Goal: Task Accomplishment & Management: Use online tool/utility

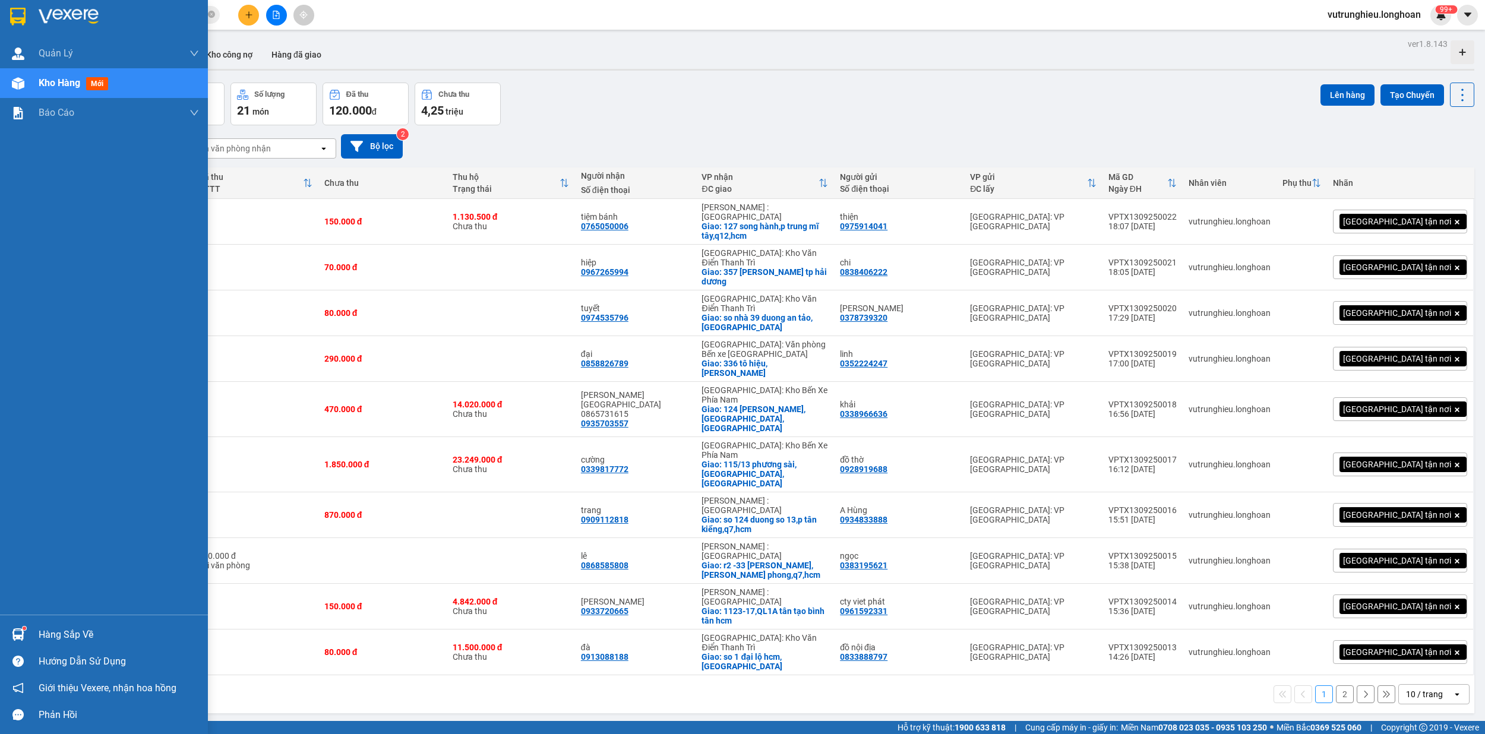
click at [15, 1] on div at bounding box center [104, 19] width 208 height 39
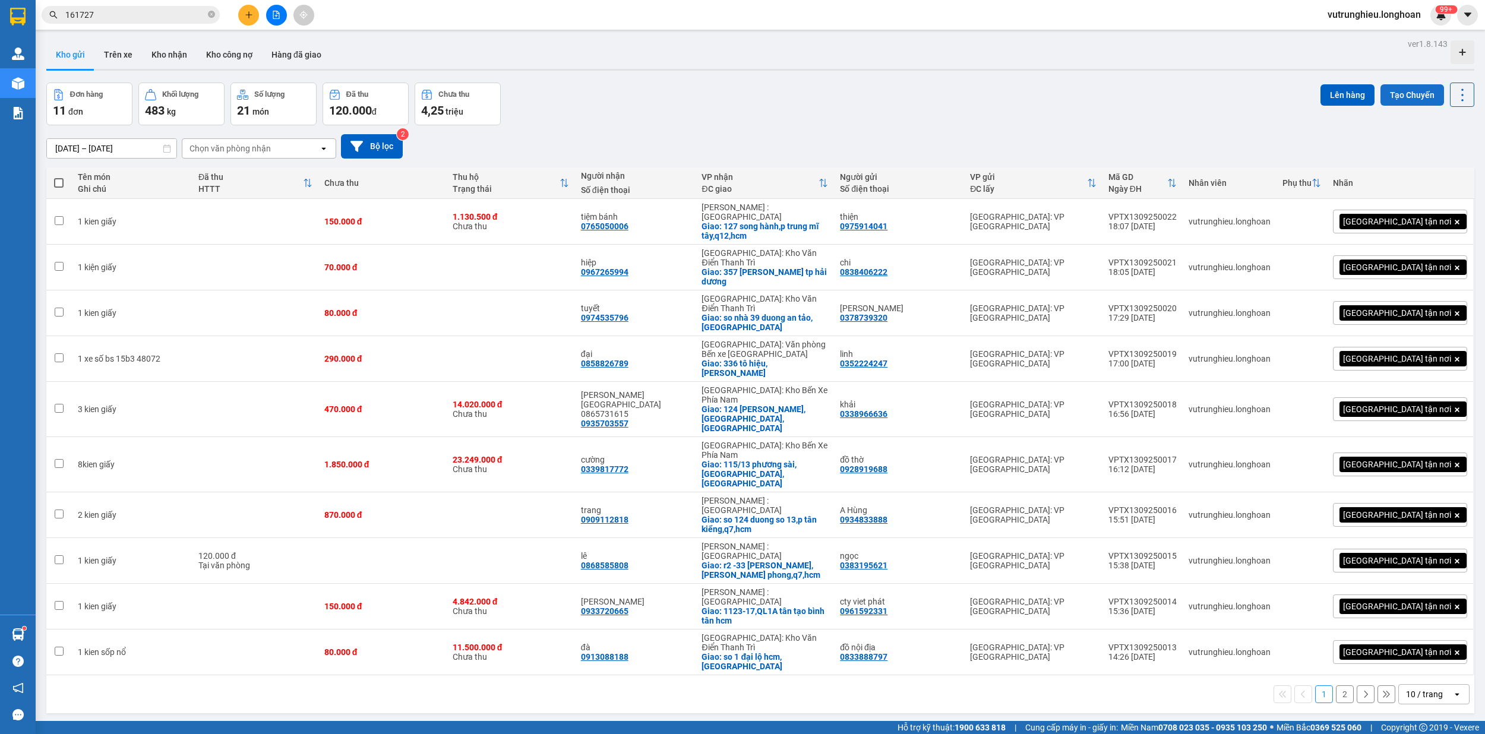
click at [1400, 87] on button "Tạo Chuyến" at bounding box center [1413, 94] width 64 height 21
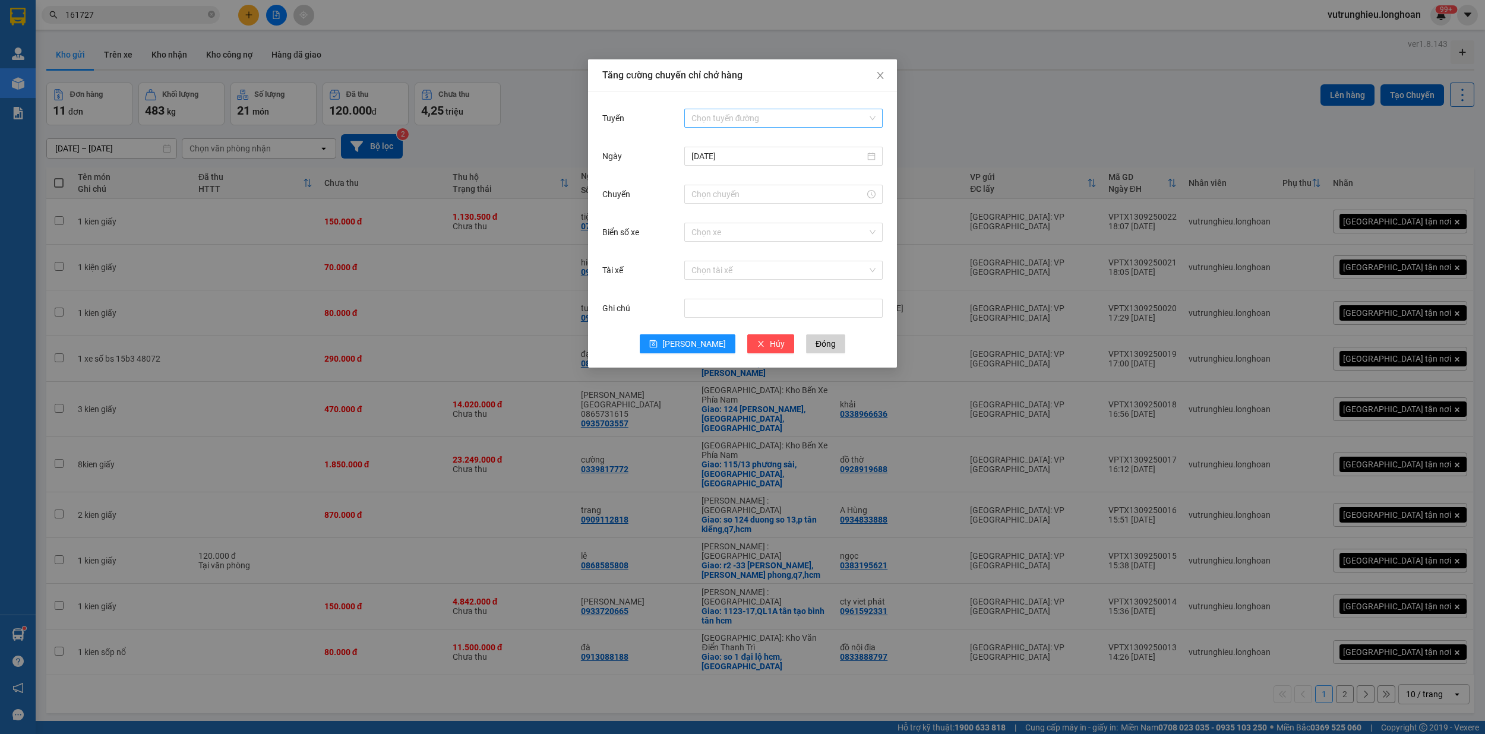
click at [763, 117] on input "Tuyến" at bounding box center [780, 118] width 176 height 18
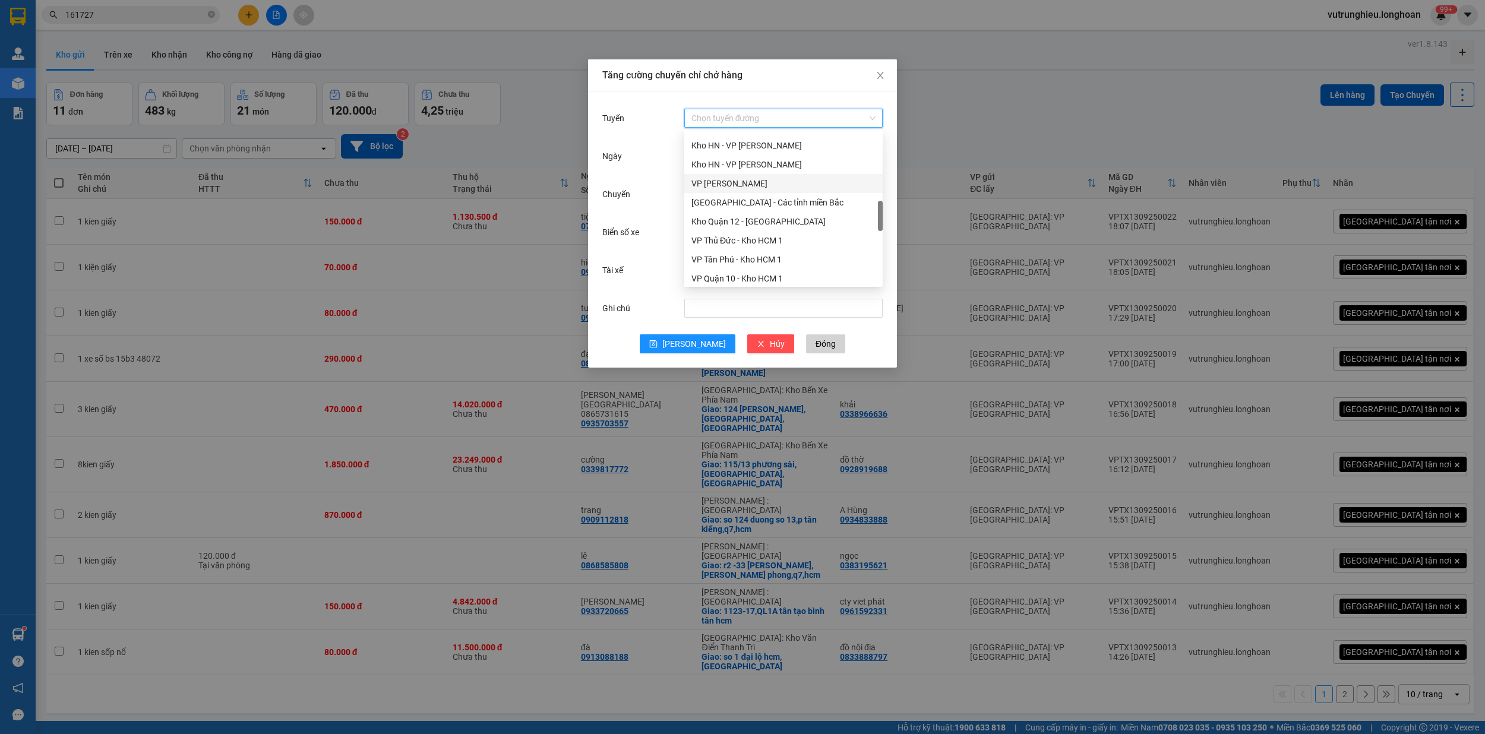
click at [772, 183] on div "VP [PERSON_NAME]" at bounding box center [784, 183] width 184 height 13
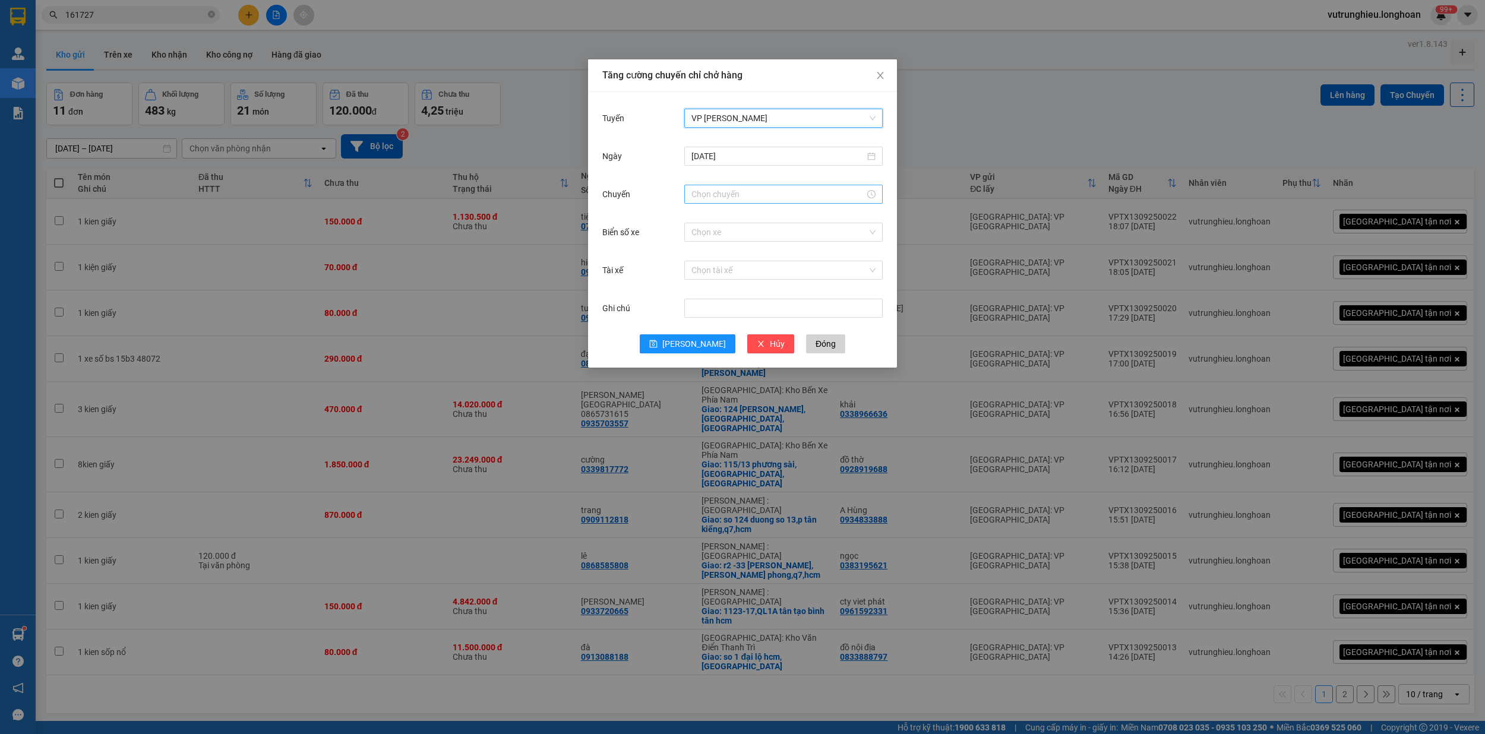
click at [740, 200] on input "Chuyến" at bounding box center [778, 194] width 173 height 13
click at [702, 225] on div "19" at bounding box center [700, 230] width 33 height 17
click at [735, 250] on div "40" at bounding box center [734, 249] width 33 height 17
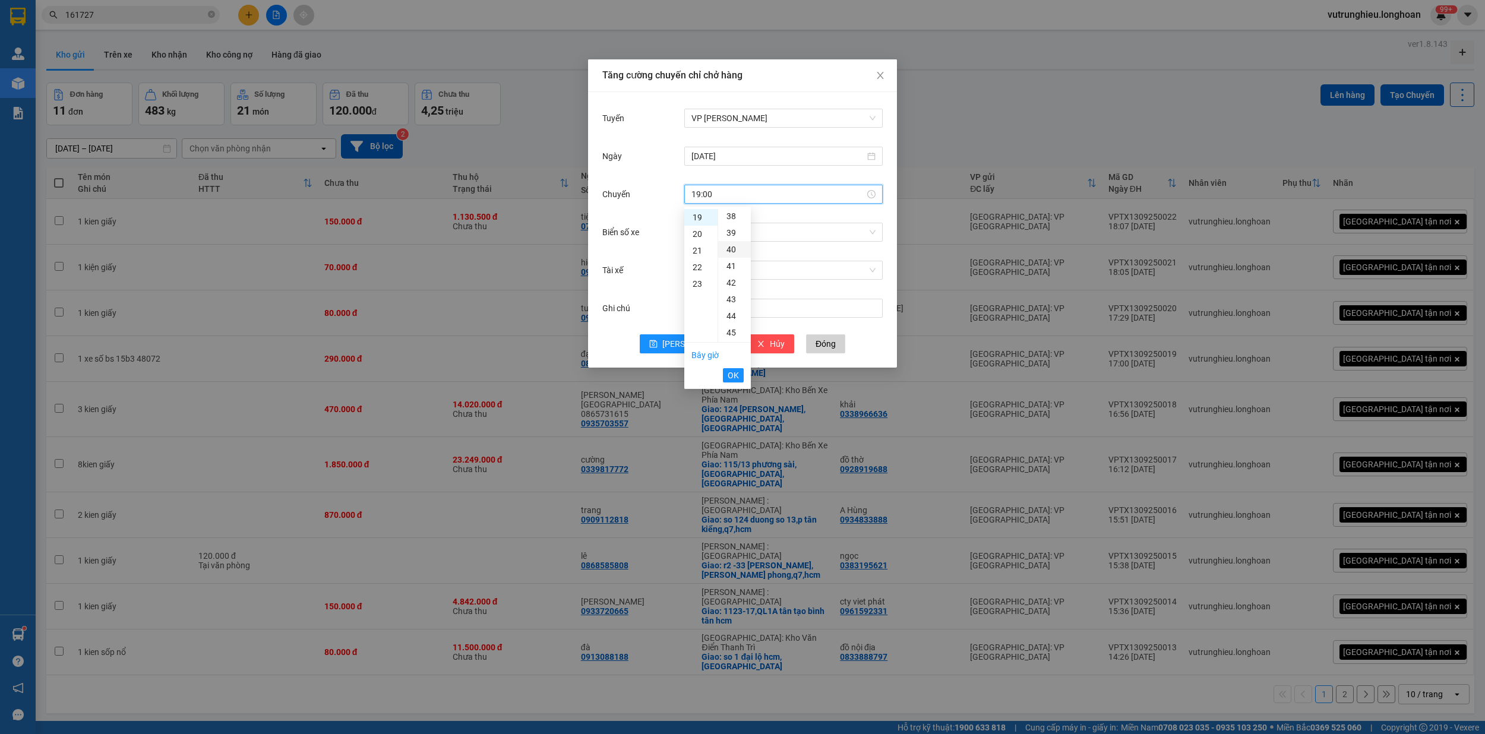
type input "19:40"
click at [740, 372] on button "OK" at bounding box center [733, 375] width 21 height 14
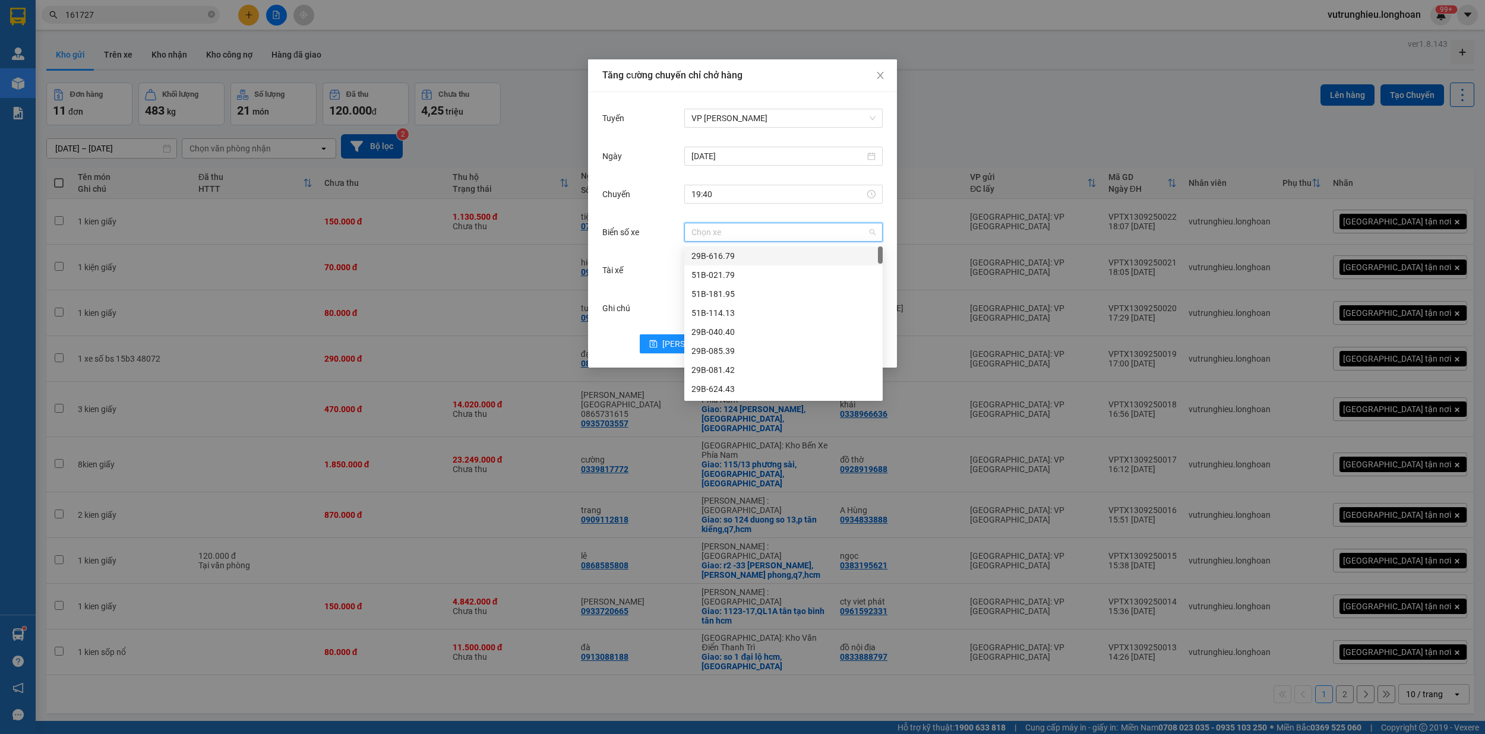
click at [740, 229] on input "Biển số xe" at bounding box center [780, 232] width 176 height 18
type input "71"
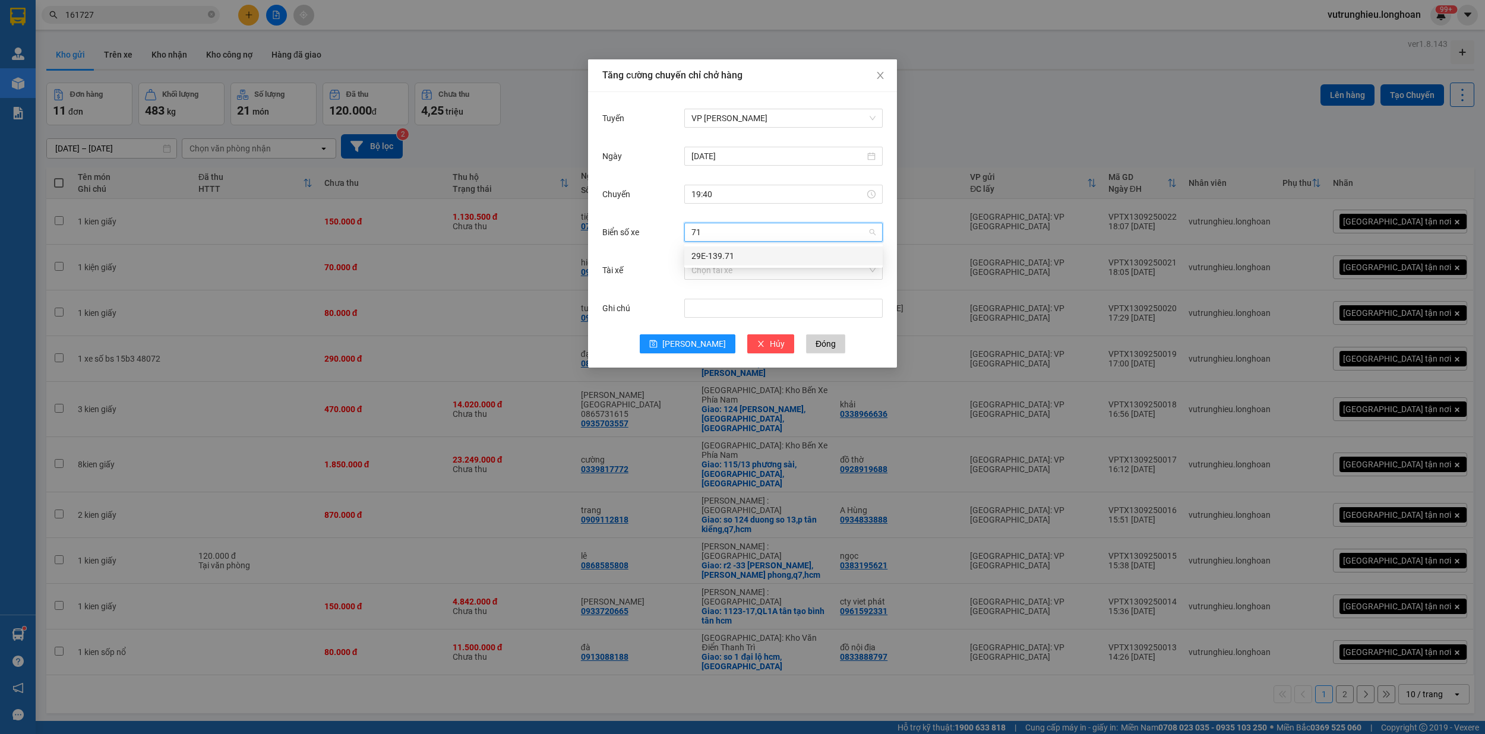
click at [740, 251] on div "29E-139.71" at bounding box center [784, 256] width 184 height 13
click at [742, 273] on input "Tài xế" at bounding box center [780, 270] width 176 height 18
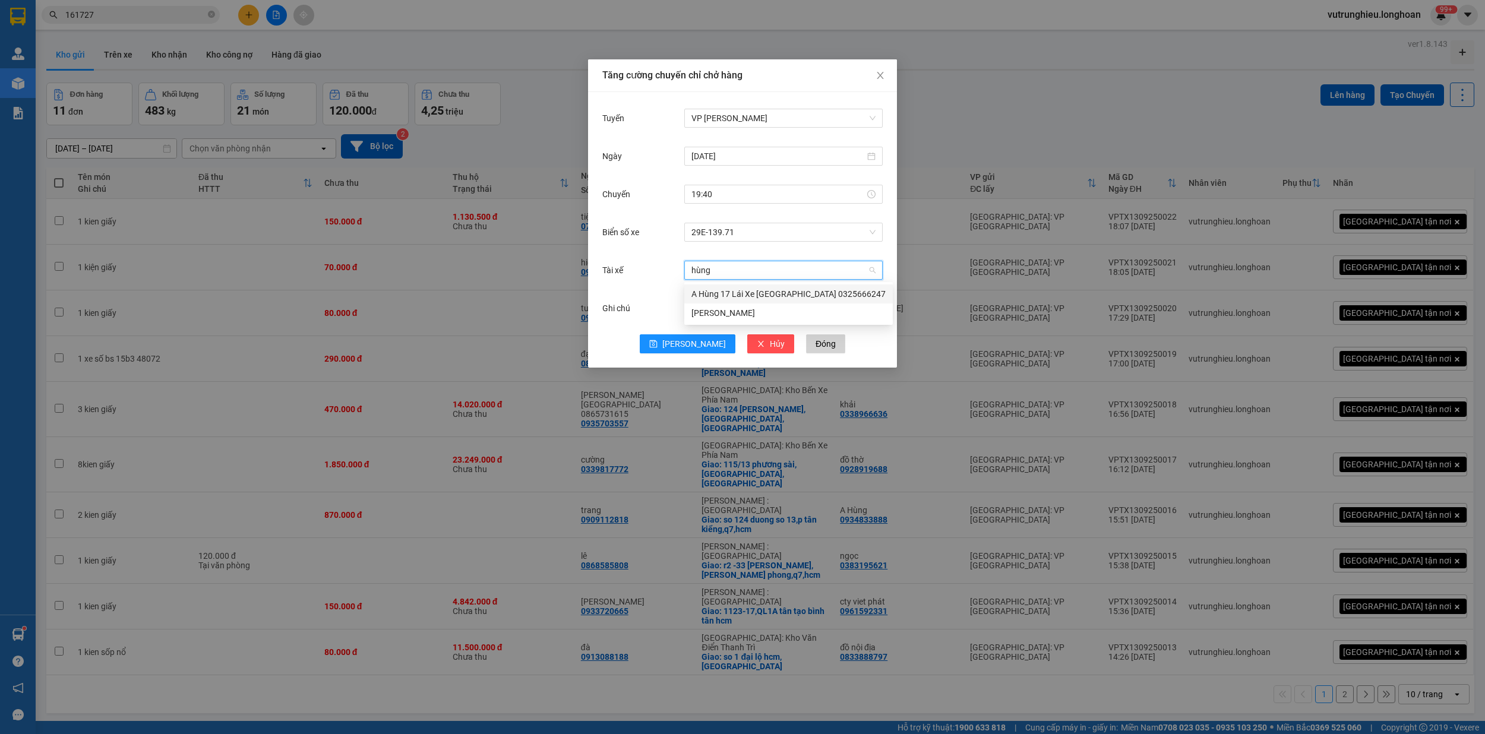
type input "hùng"
click at [745, 295] on div "A Hùng 17 Lái Xe [GEOGRAPHIC_DATA] 0325666247" at bounding box center [789, 294] width 194 height 13
click at [696, 341] on span "[PERSON_NAME]" at bounding box center [694, 343] width 64 height 13
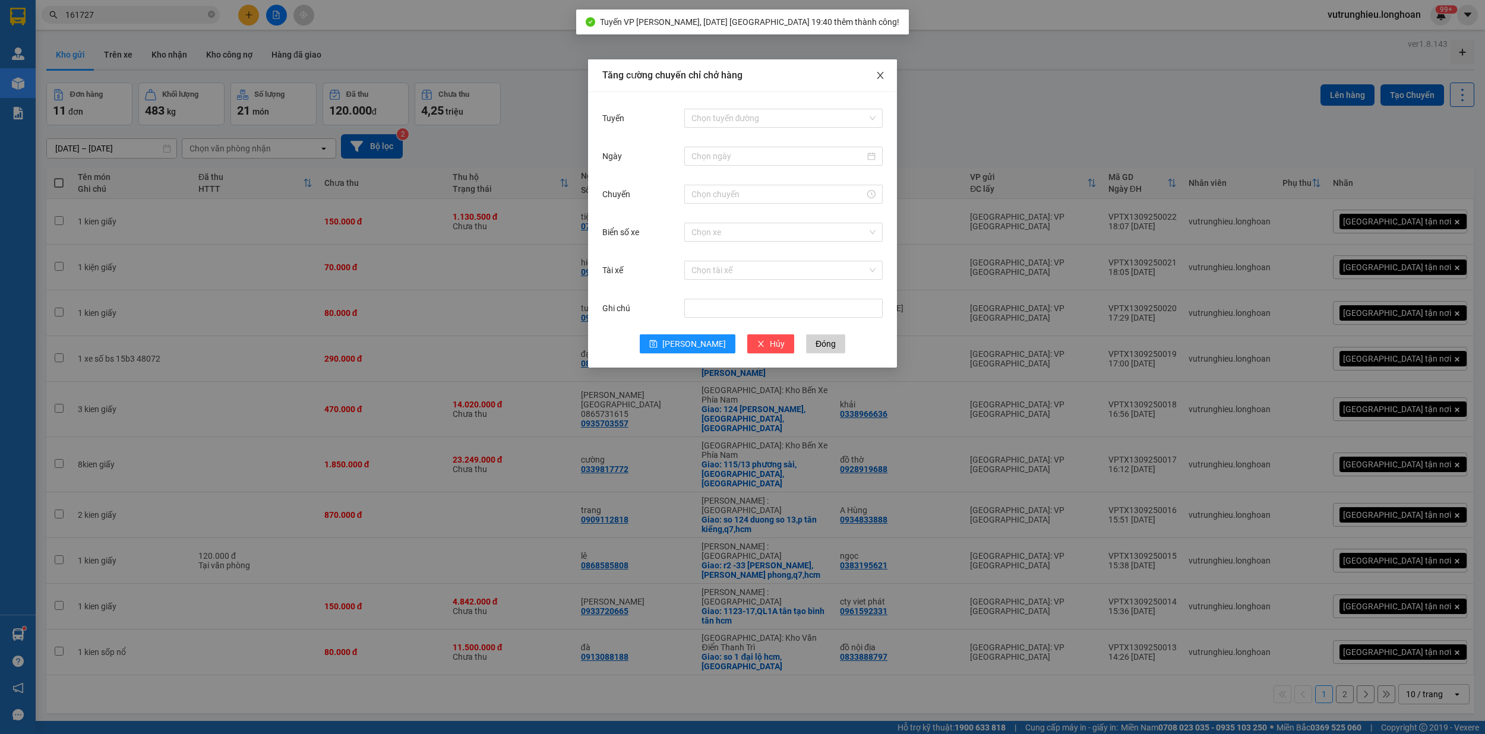
click at [878, 75] on icon "close" at bounding box center [881, 76] width 10 height 10
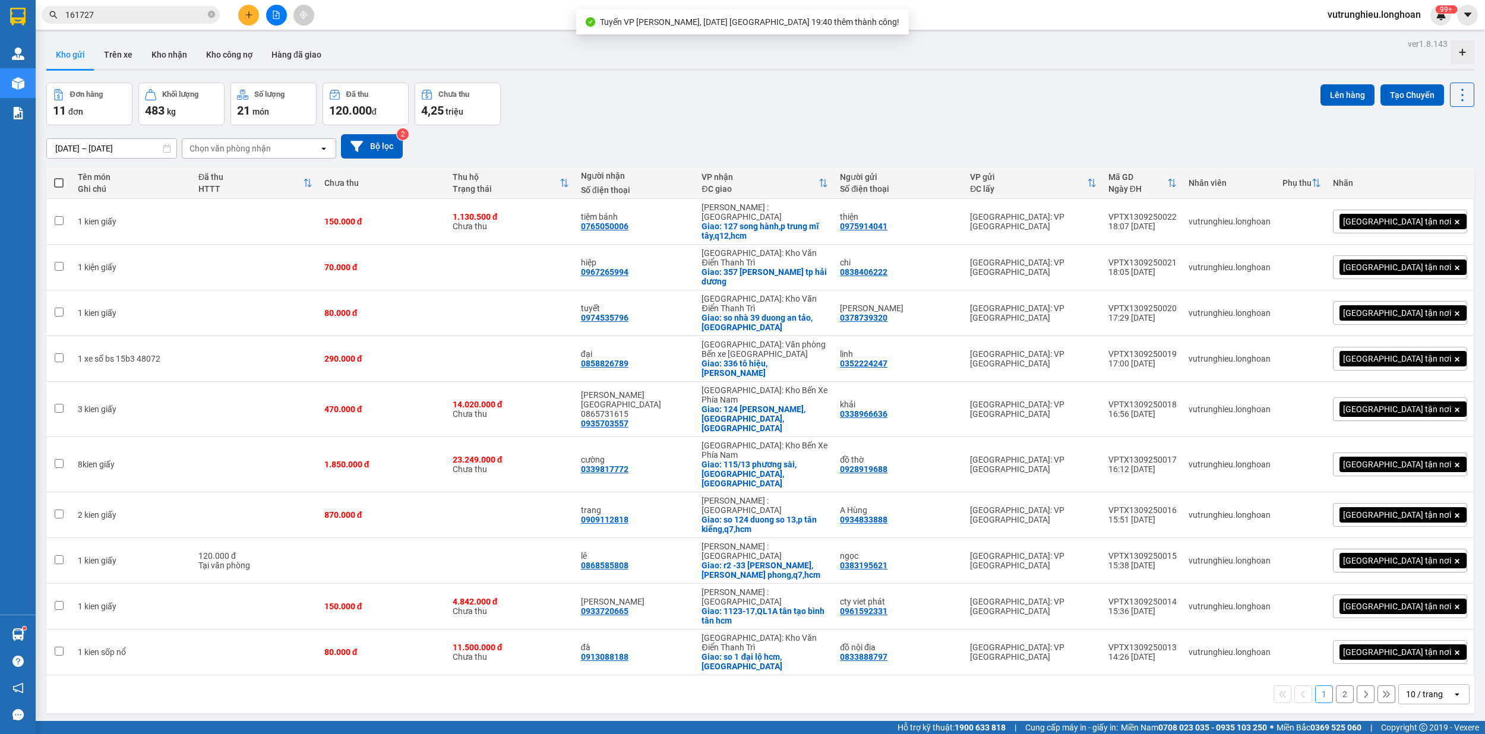
click at [57, 186] on span at bounding box center [59, 183] width 10 height 10
click at [59, 177] on input "checkbox" at bounding box center [59, 177] width 0 height 0
checkbox input "true"
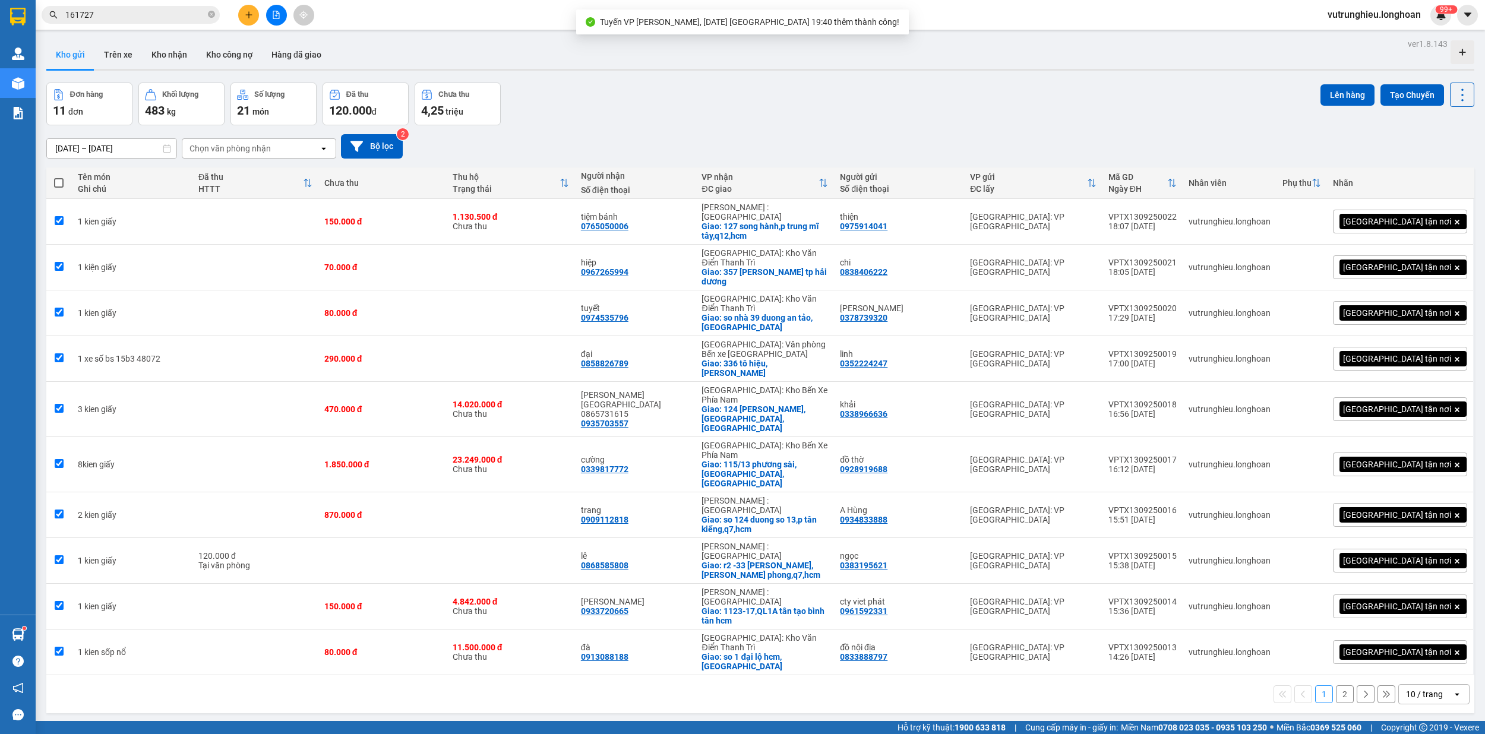
checkbox input "true"
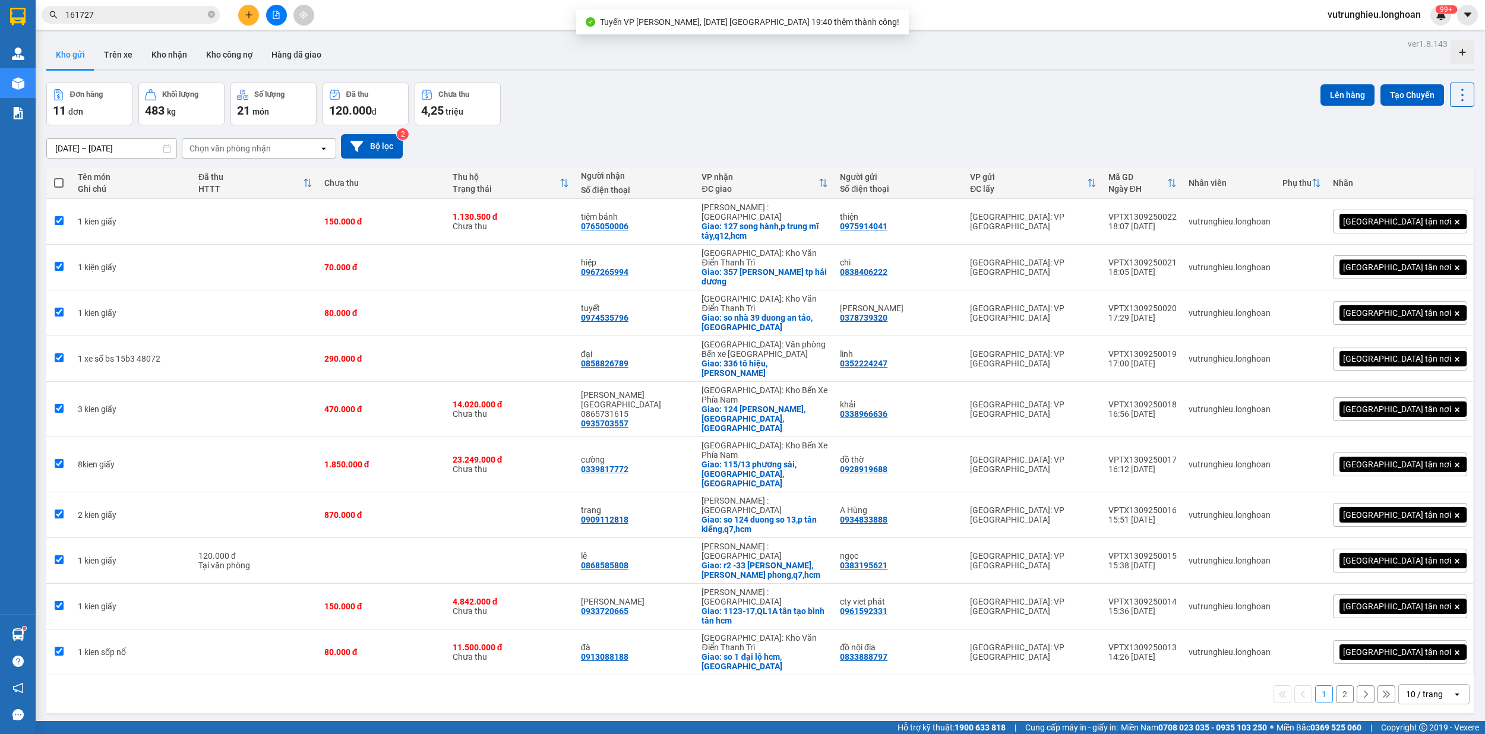
checkbox input "true"
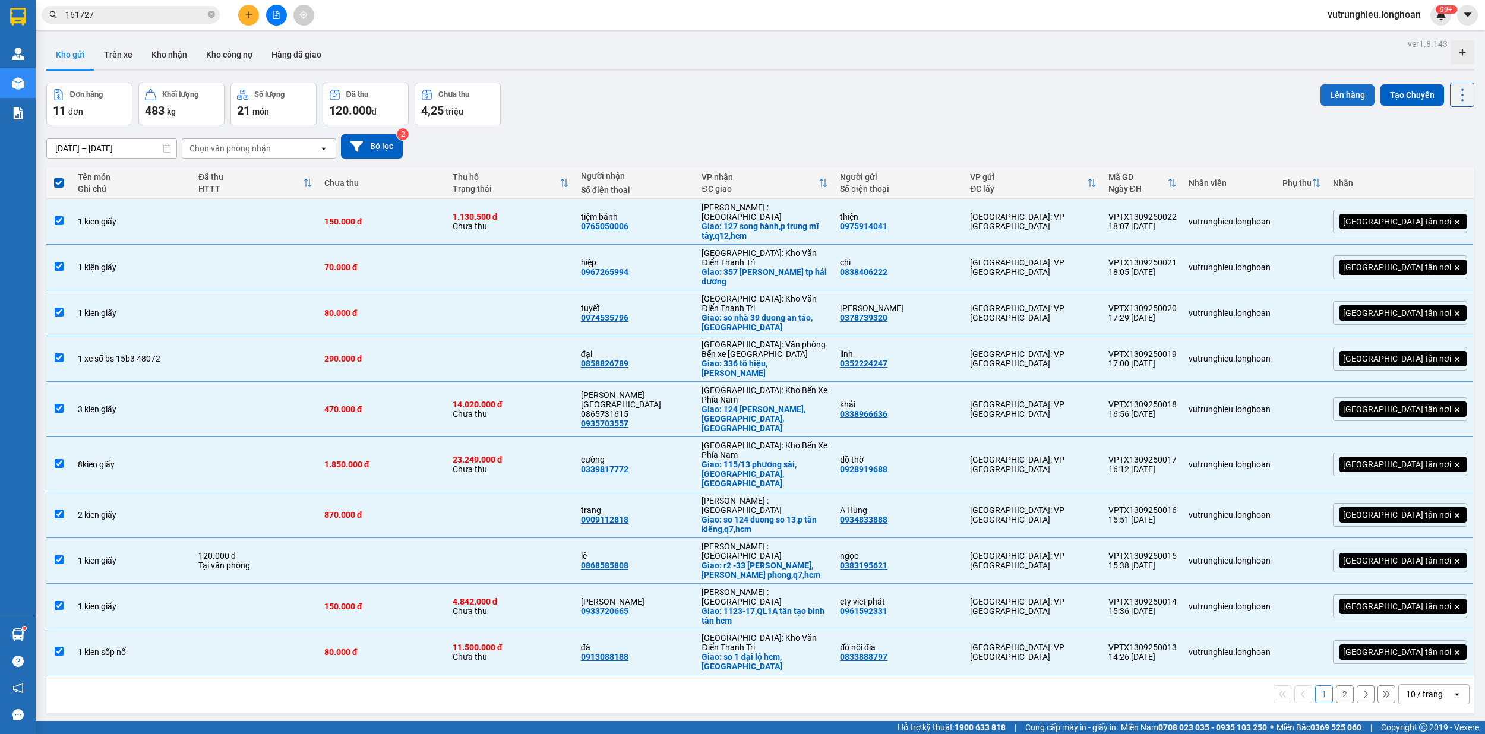
click at [1343, 103] on button "Lên hàng" at bounding box center [1348, 94] width 54 height 21
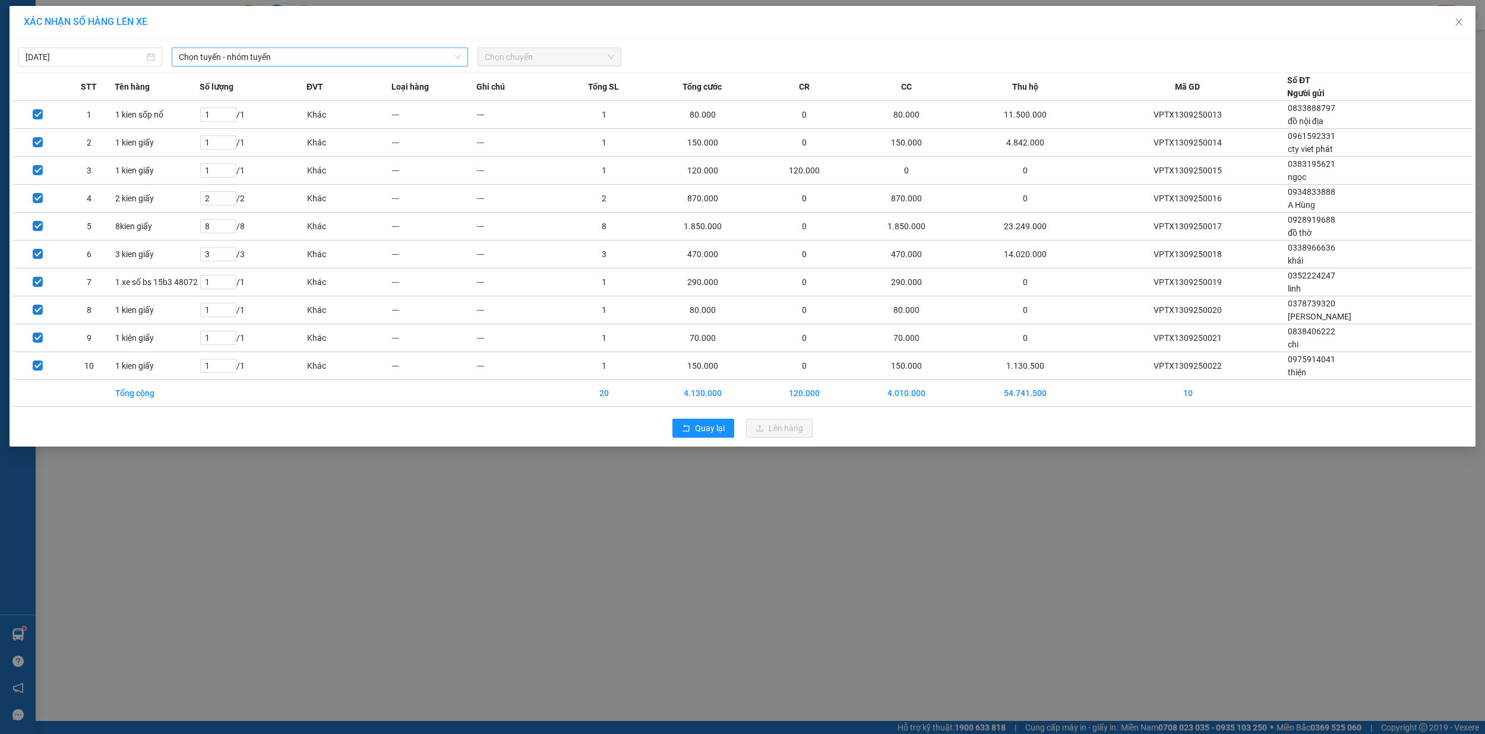
click at [292, 56] on span "Chọn tuyến - nhóm tuyến" at bounding box center [320, 57] width 283 height 18
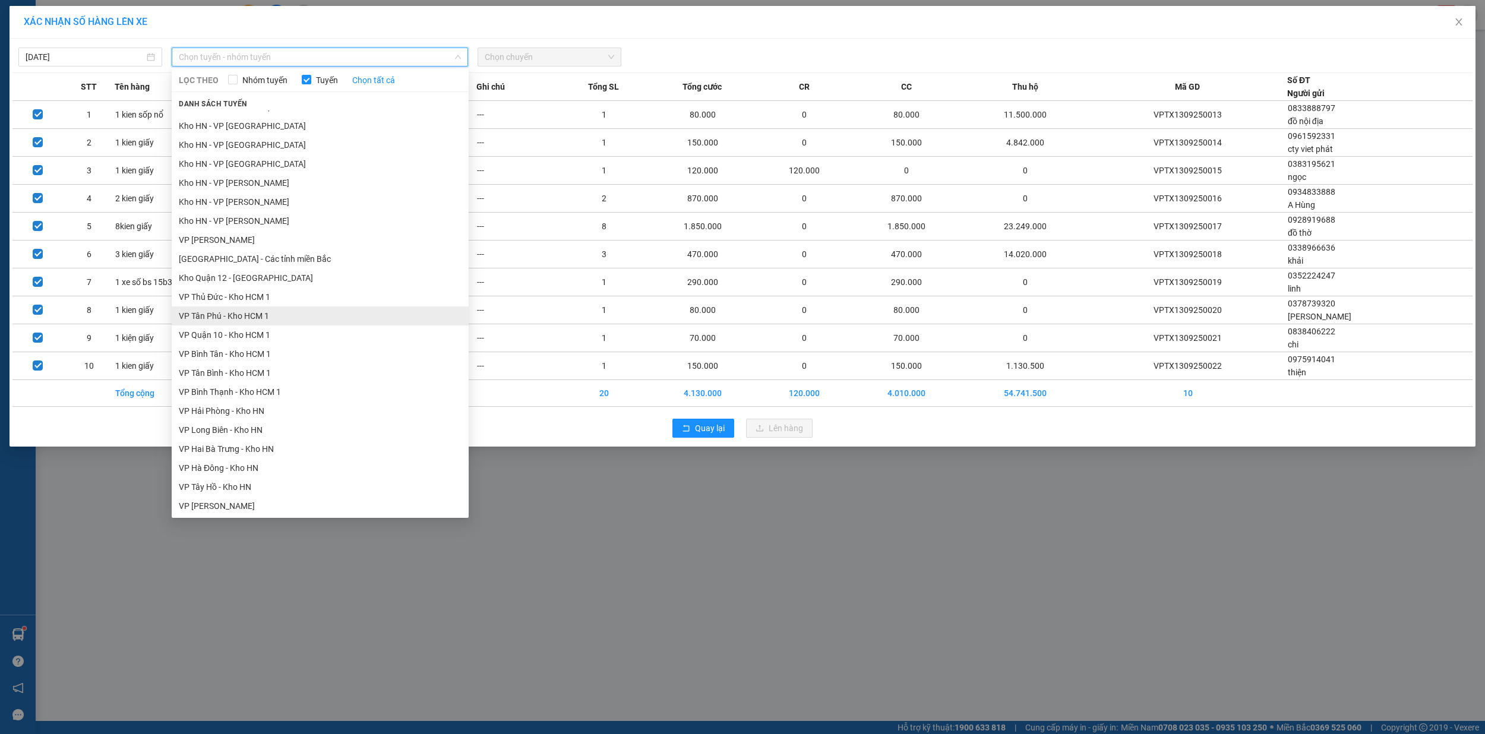
scroll to position [396, 0]
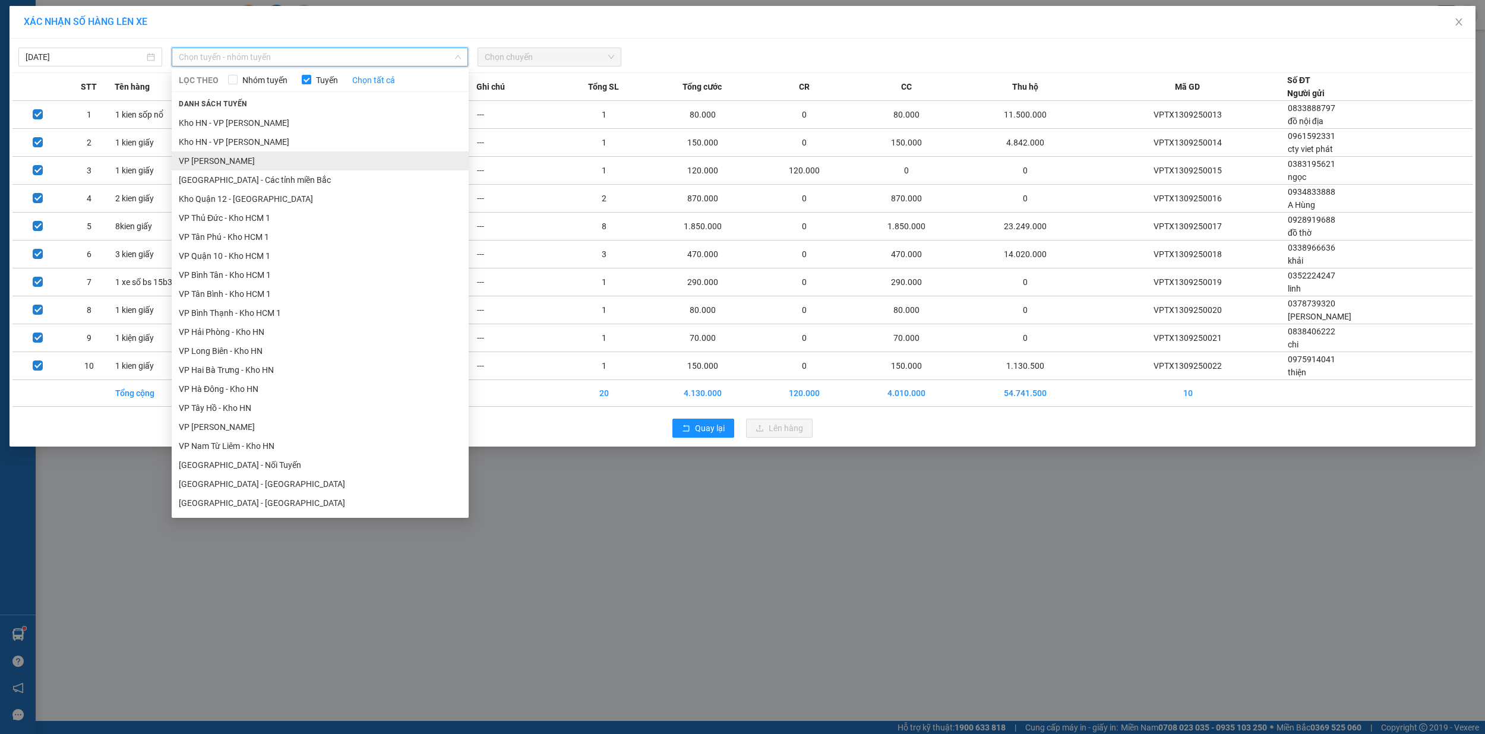
click at [260, 167] on li "VP [PERSON_NAME]" at bounding box center [320, 161] width 297 height 19
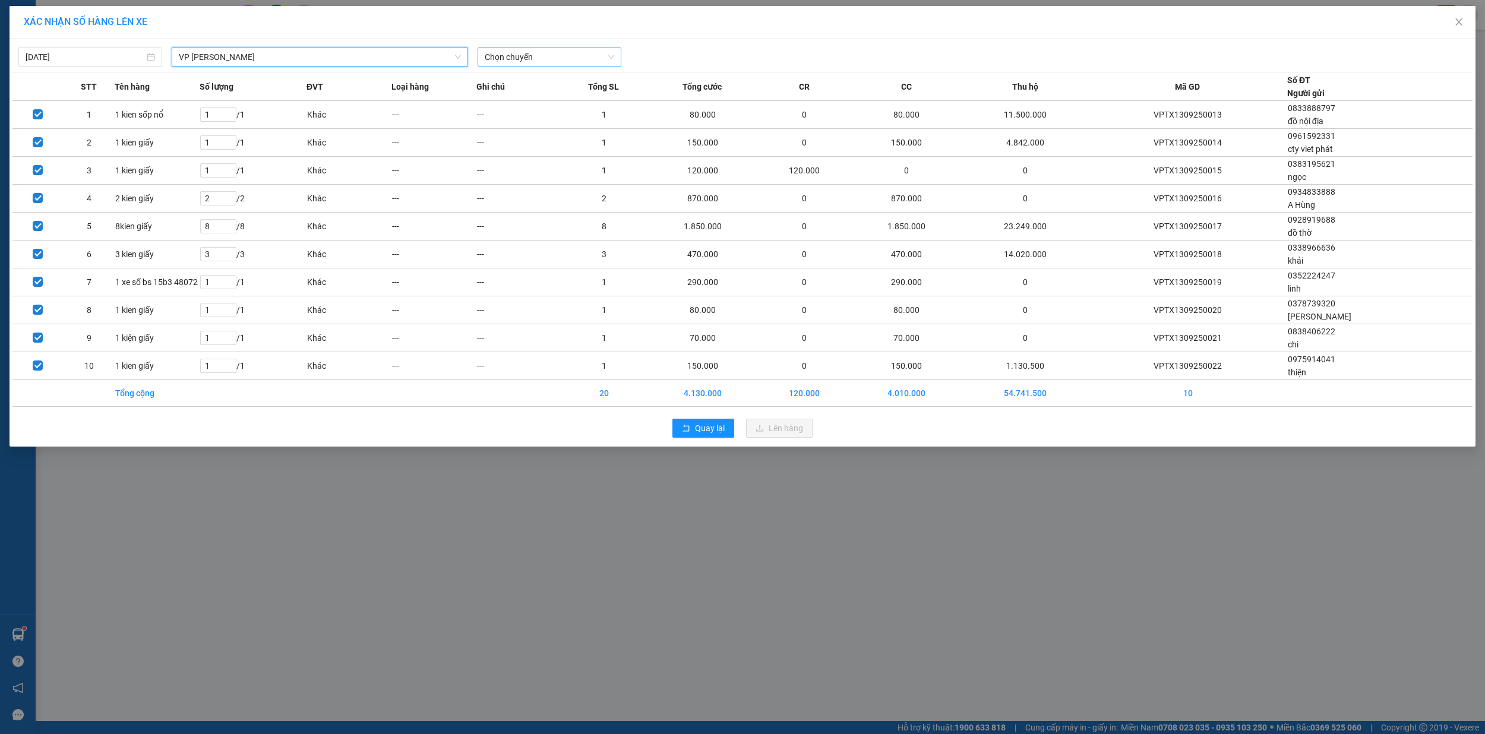
click at [557, 58] on span "Chọn chuyến" at bounding box center [550, 57] width 130 height 18
click at [538, 117] on div "19:40 (TC) - 29E-139.71" at bounding box center [531, 118] width 93 height 13
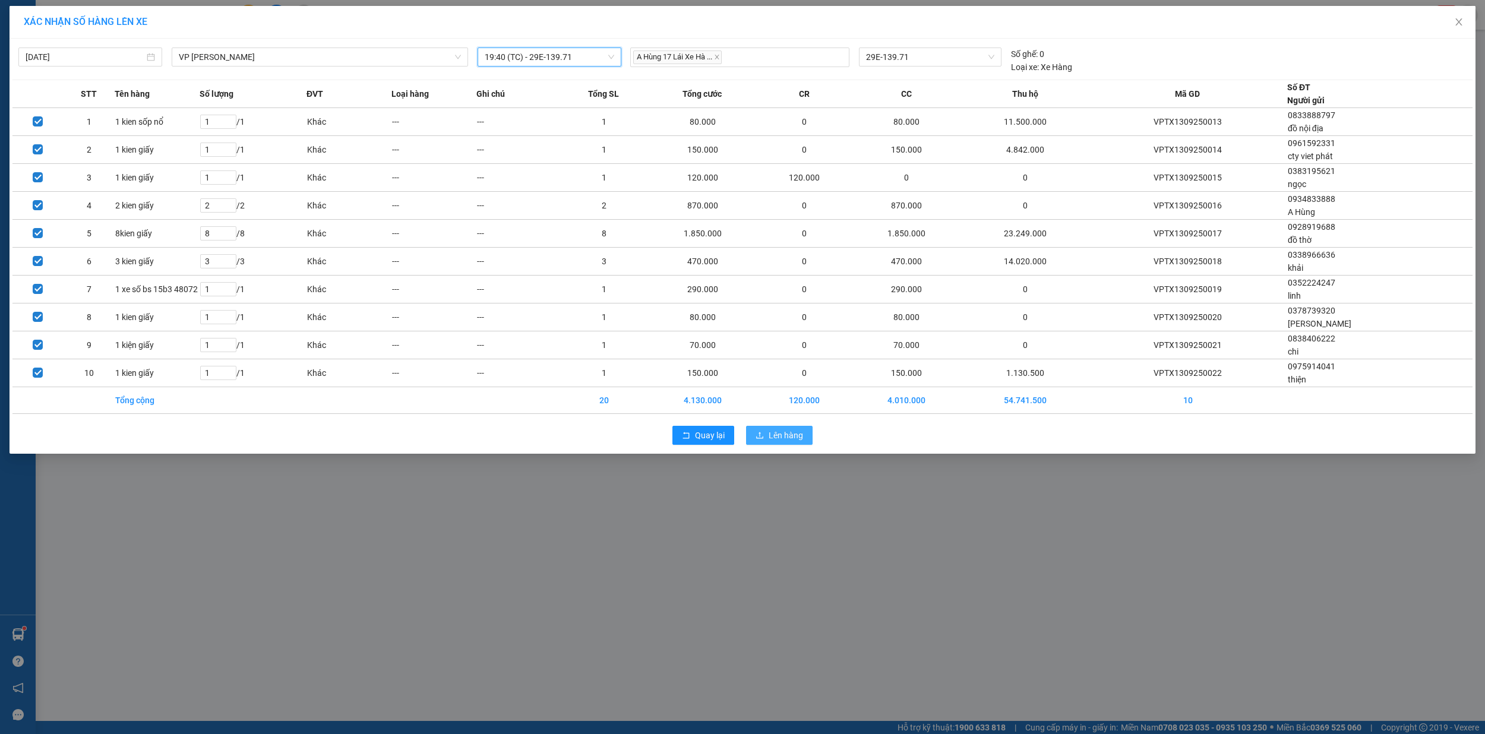
click at [787, 437] on span "Lên hàng" at bounding box center [786, 435] width 34 height 13
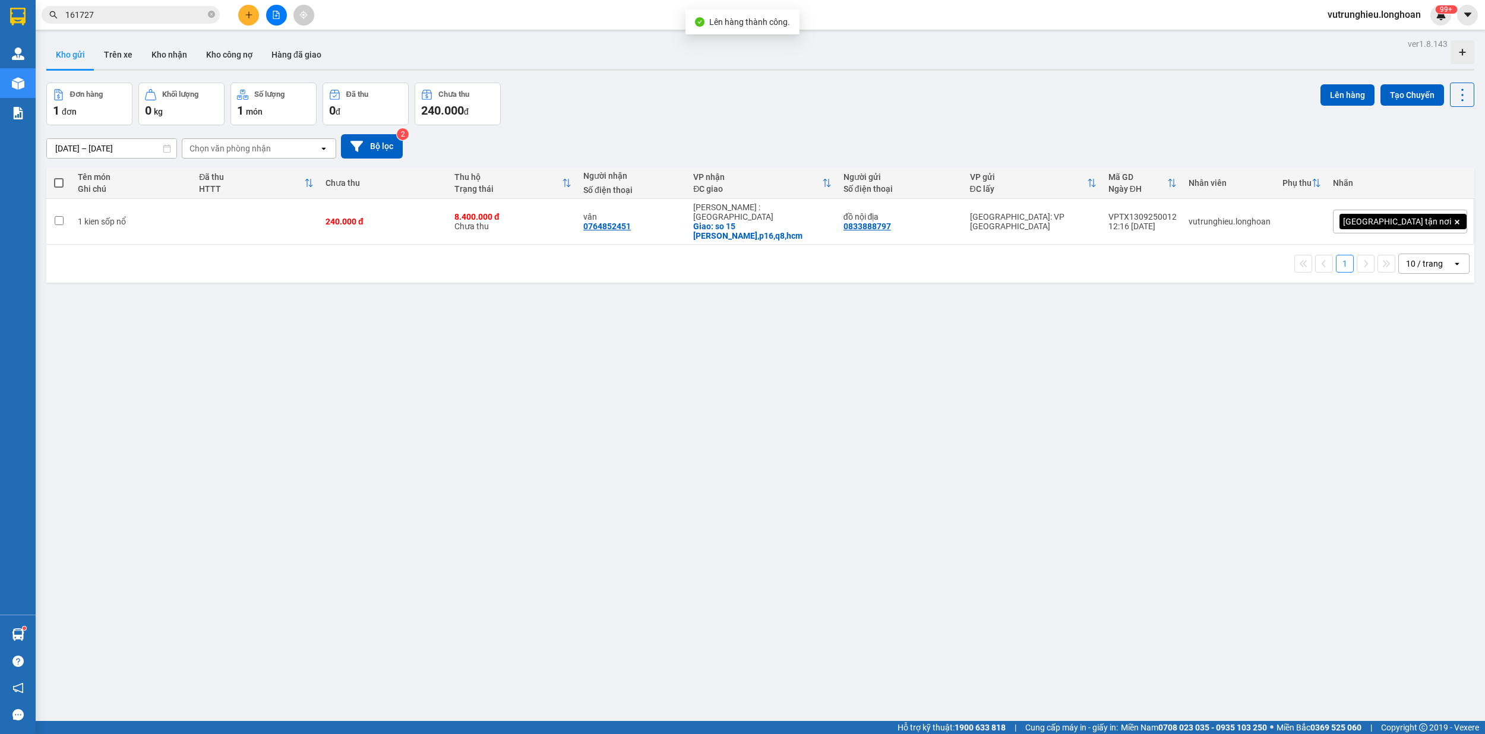
click at [60, 182] on span at bounding box center [59, 183] width 10 height 10
click at [59, 177] on input "checkbox" at bounding box center [59, 177] width 0 height 0
checkbox input "true"
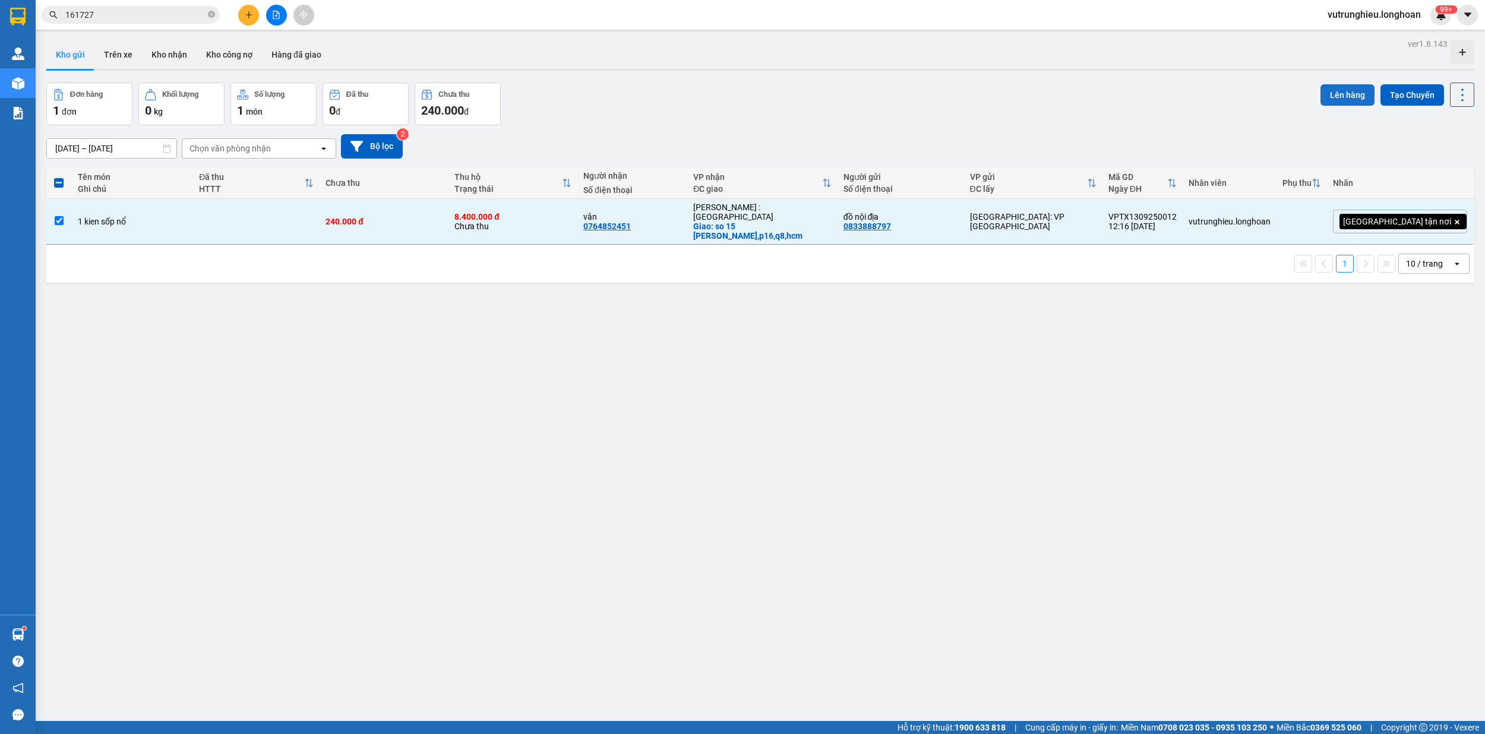
click at [1324, 91] on button "Lên hàng" at bounding box center [1348, 94] width 54 height 21
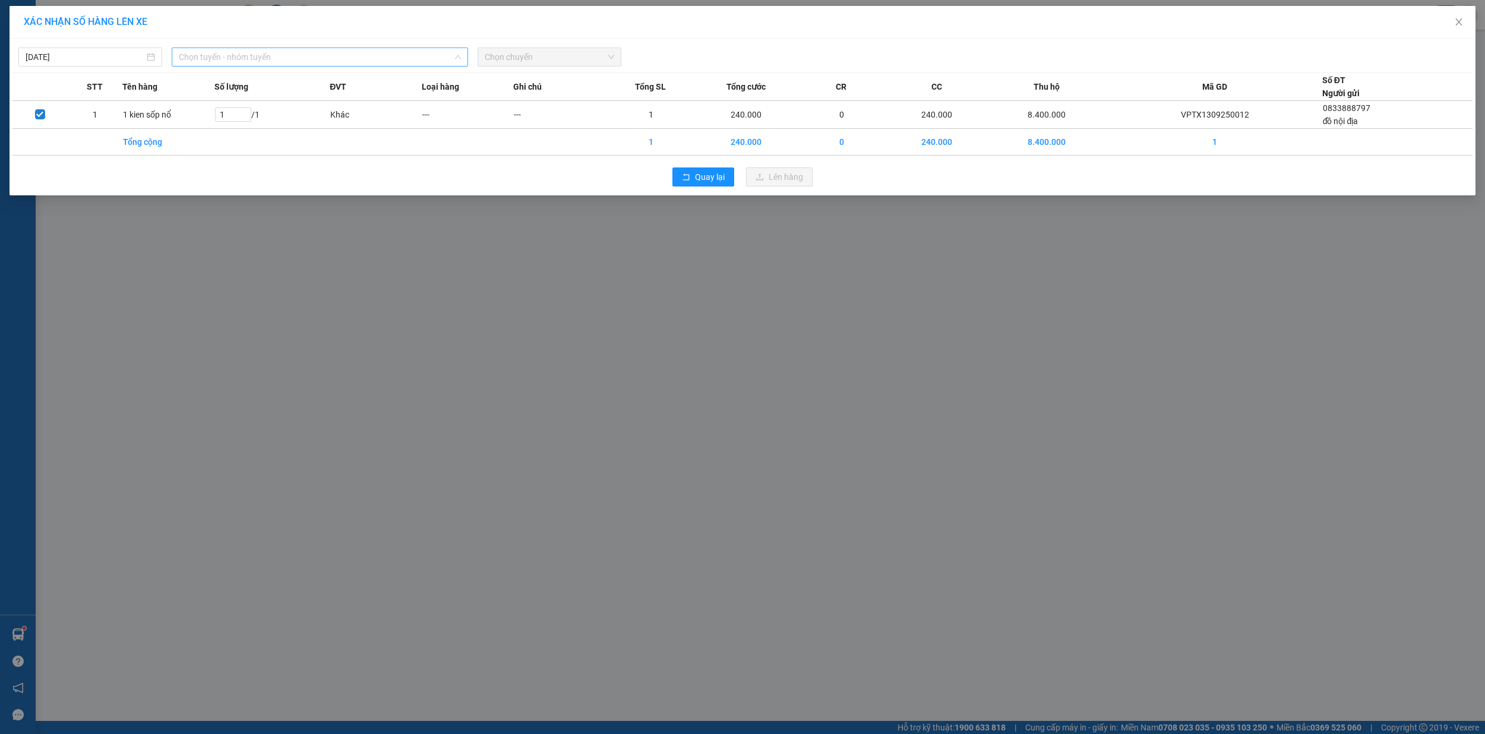
click at [313, 59] on span "Chọn tuyến - nhóm tuyến" at bounding box center [320, 57] width 283 height 18
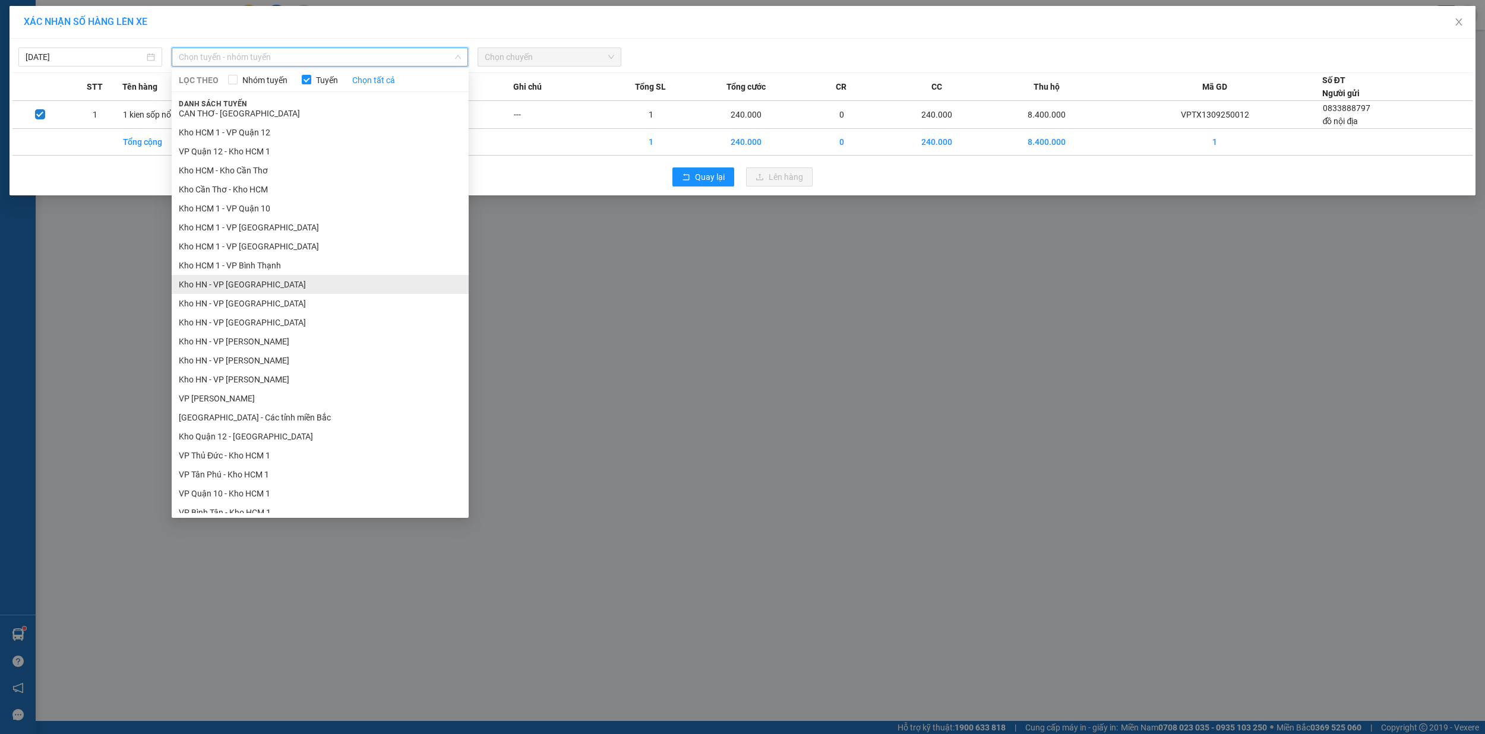
scroll to position [238, 0]
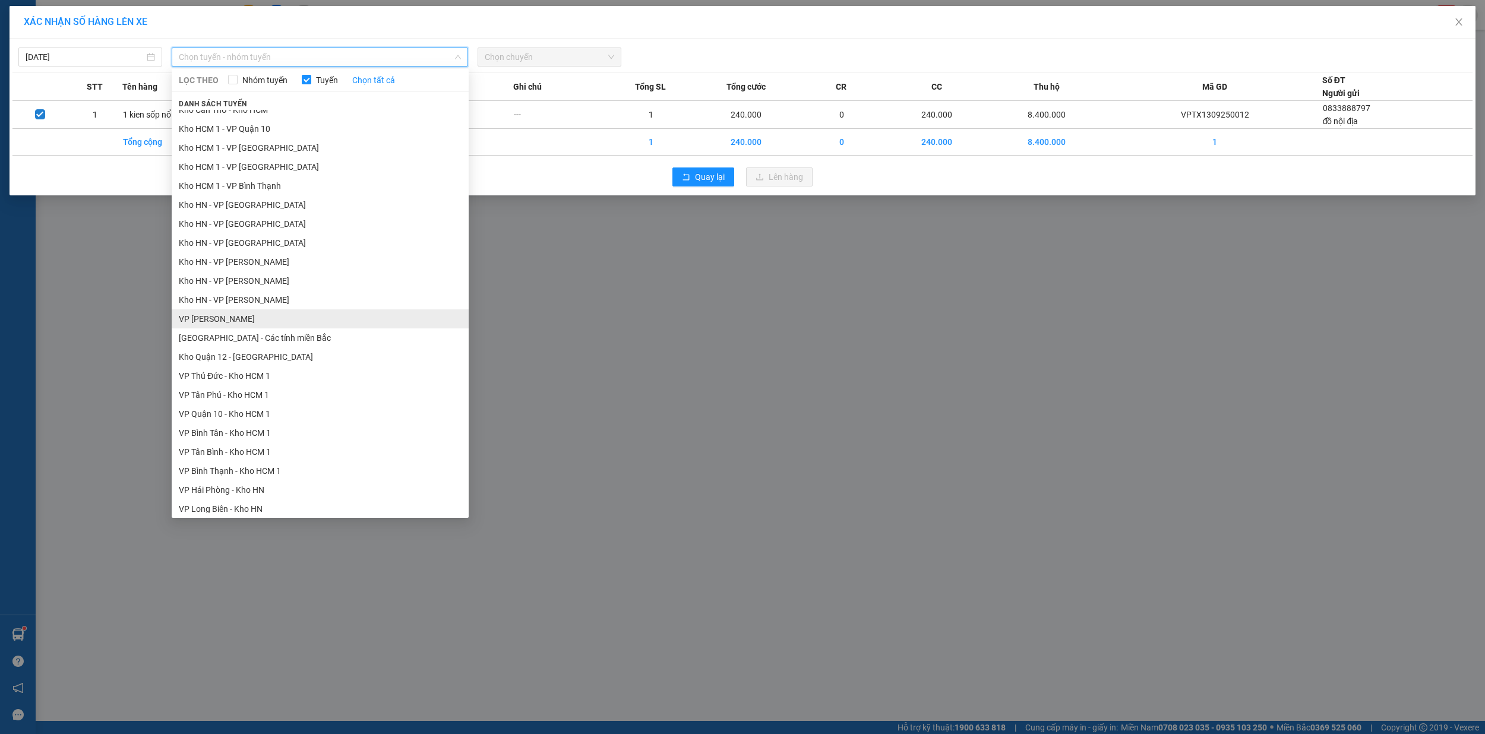
click at [270, 318] on li "VP [PERSON_NAME]" at bounding box center [320, 319] width 297 height 19
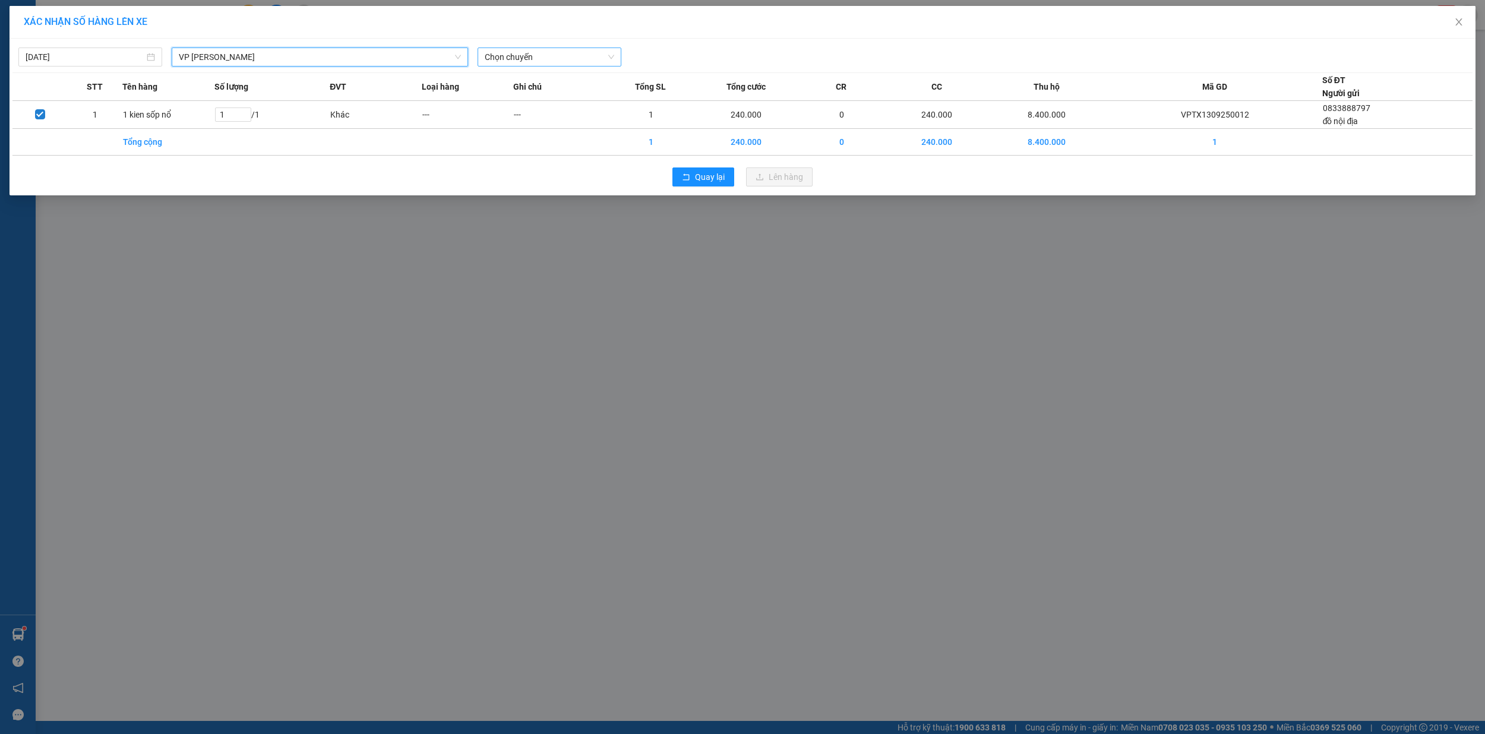
click at [534, 62] on span "Chọn chuyến" at bounding box center [550, 57] width 130 height 18
click at [529, 119] on div "19:40 (TC) - 29E-139.71" at bounding box center [531, 118] width 93 height 13
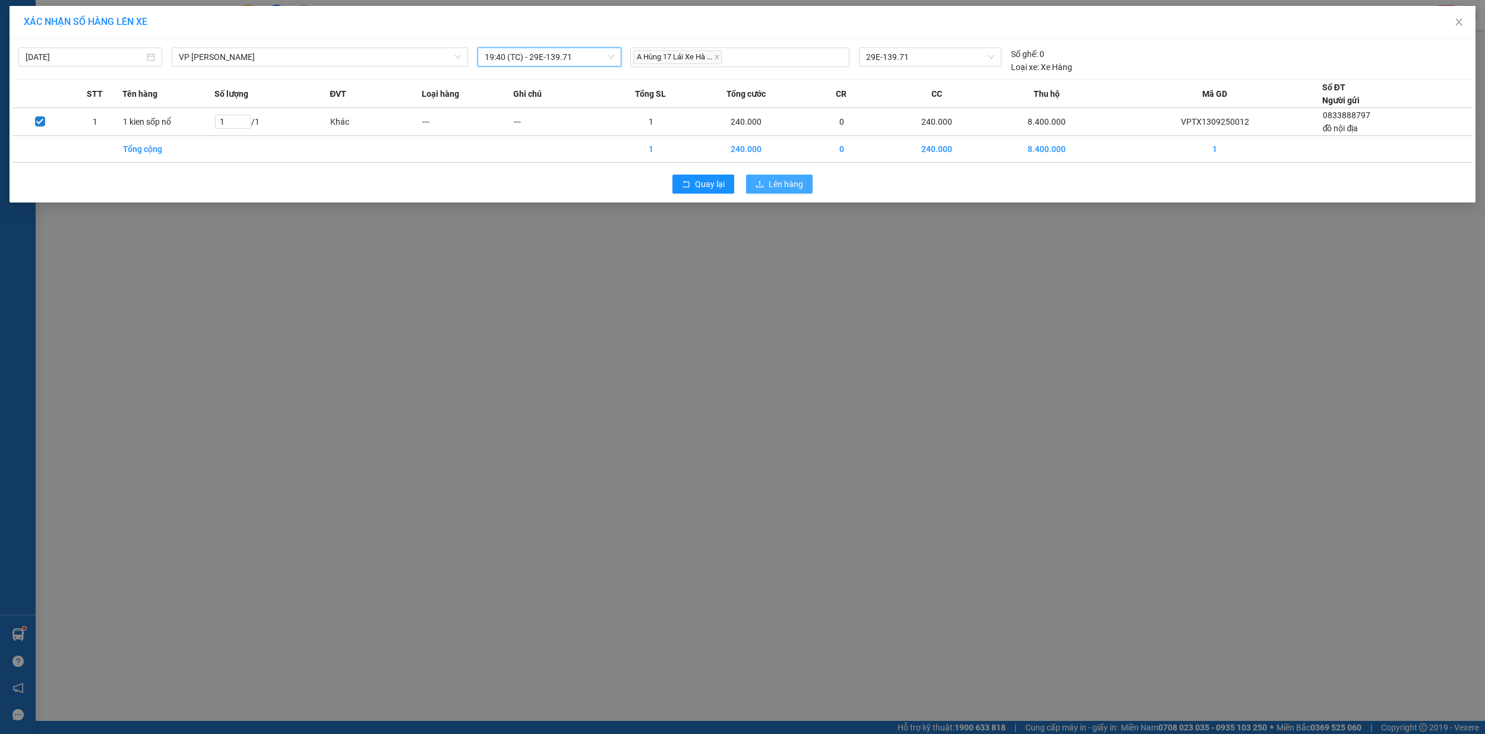
click at [779, 189] on span "Lên hàng" at bounding box center [786, 184] width 34 height 13
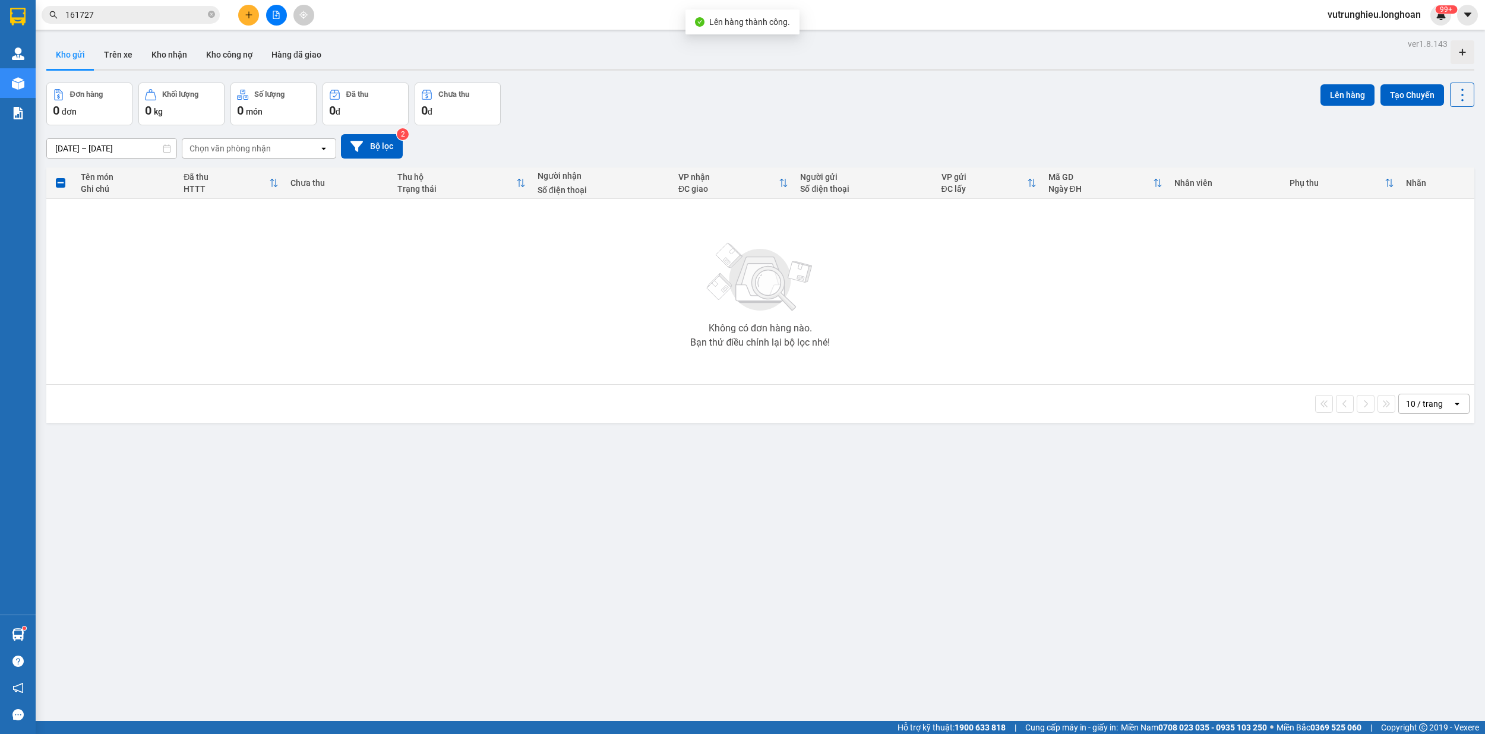
click at [276, 17] on icon "file-add" at bounding box center [276, 15] width 7 height 8
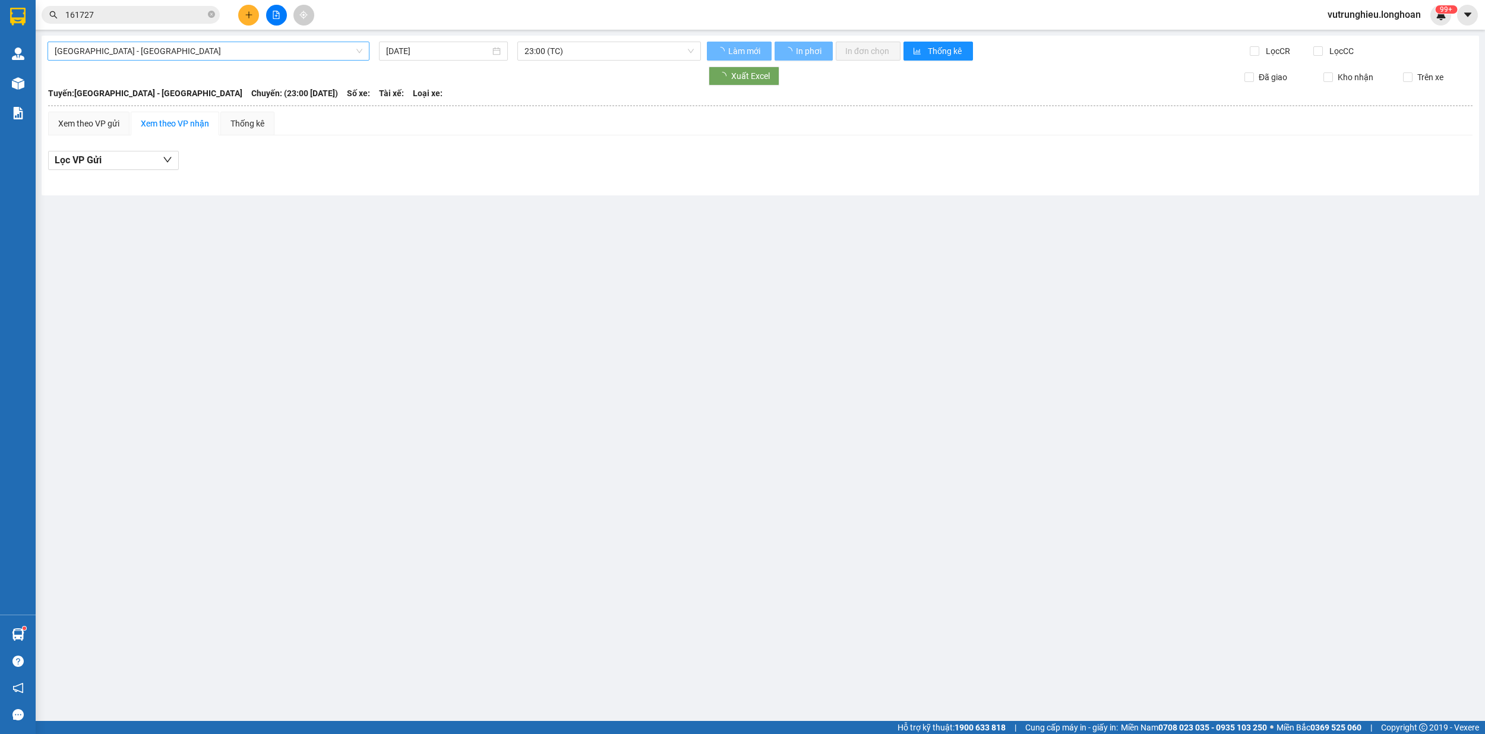
click at [236, 55] on span "[GEOGRAPHIC_DATA] - [GEOGRAPHIC_DATA]" at bounding box center [209, 51] width 308 height 18
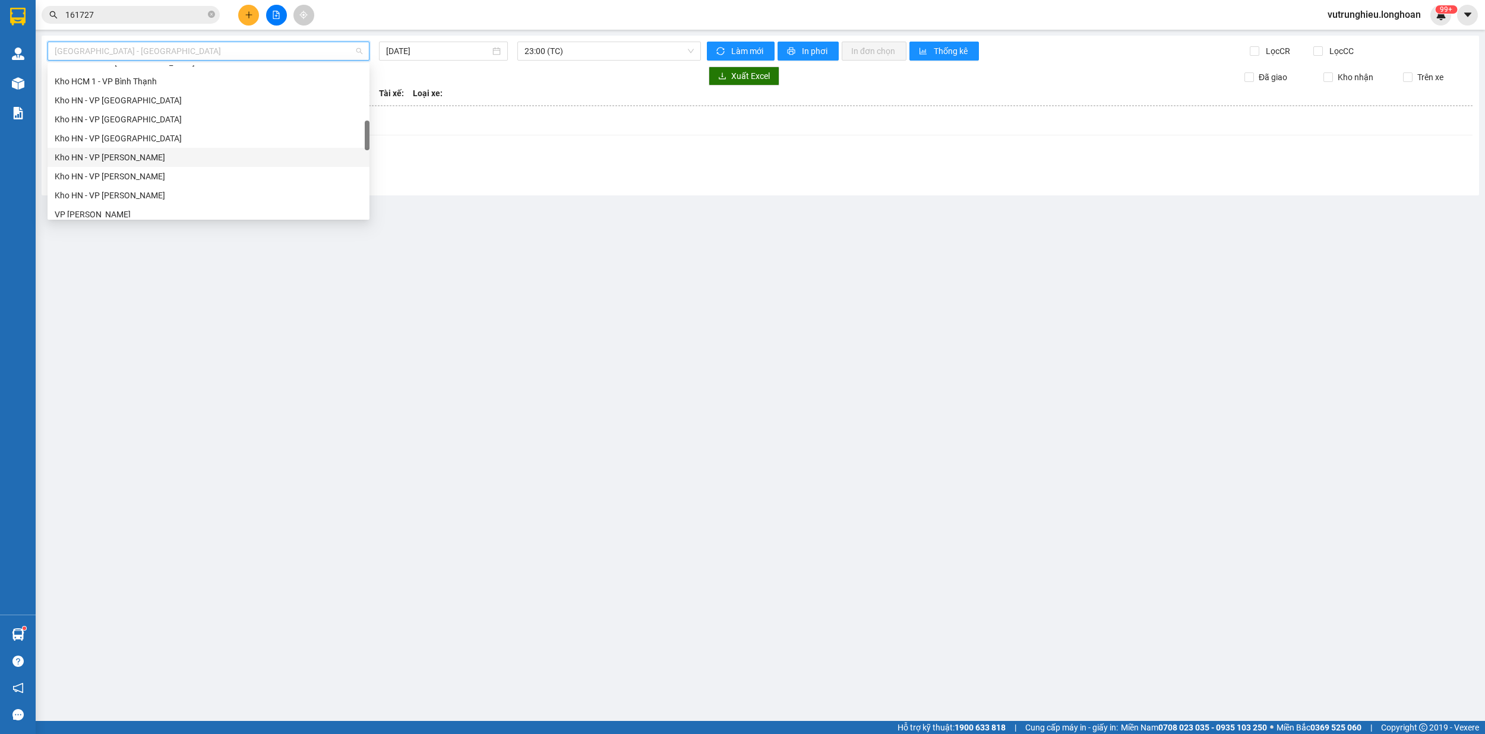
scroll to position [396, 0]
click at [154, 137] on div "VP [PERSON_NAME]" at bounding box center [209, 135] width 308 height 13
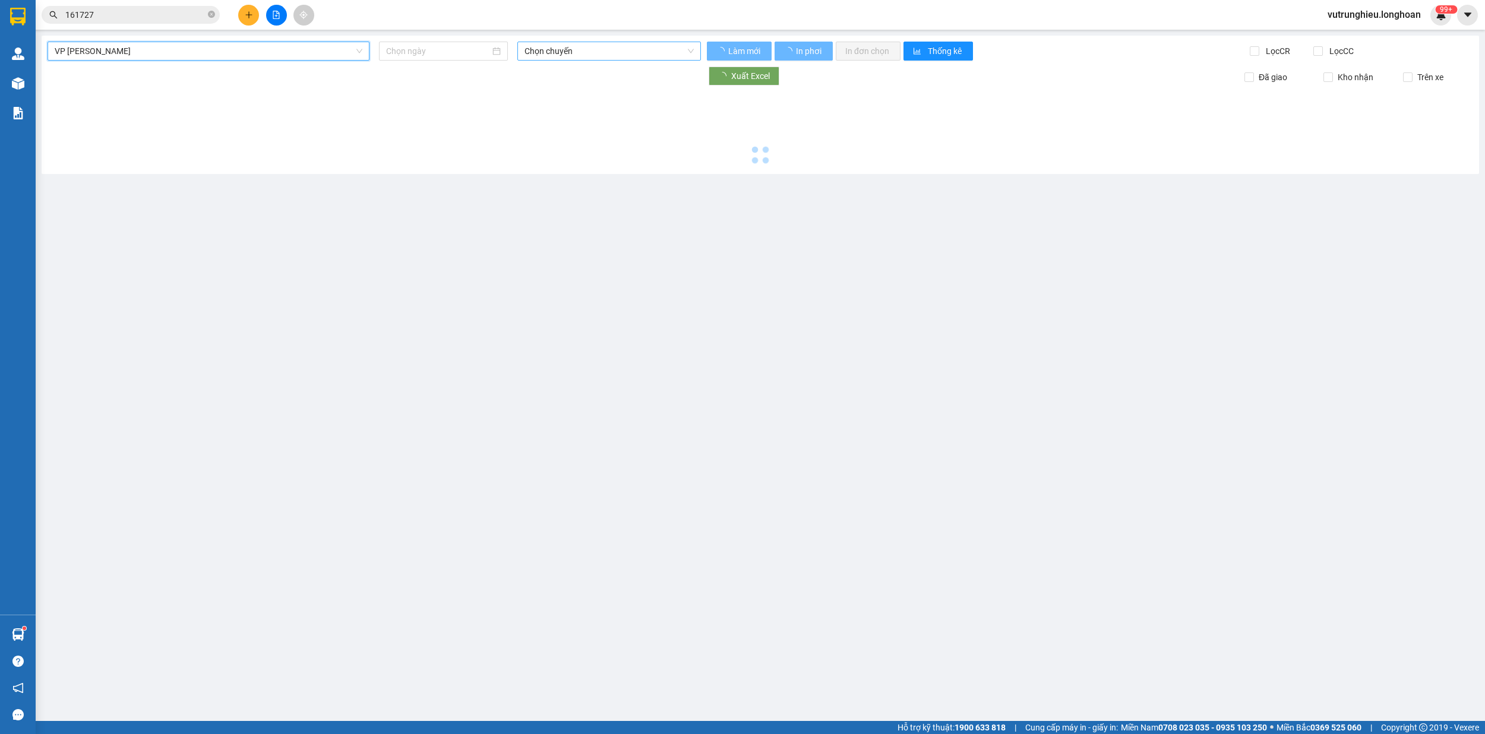
type input "[DATE]"
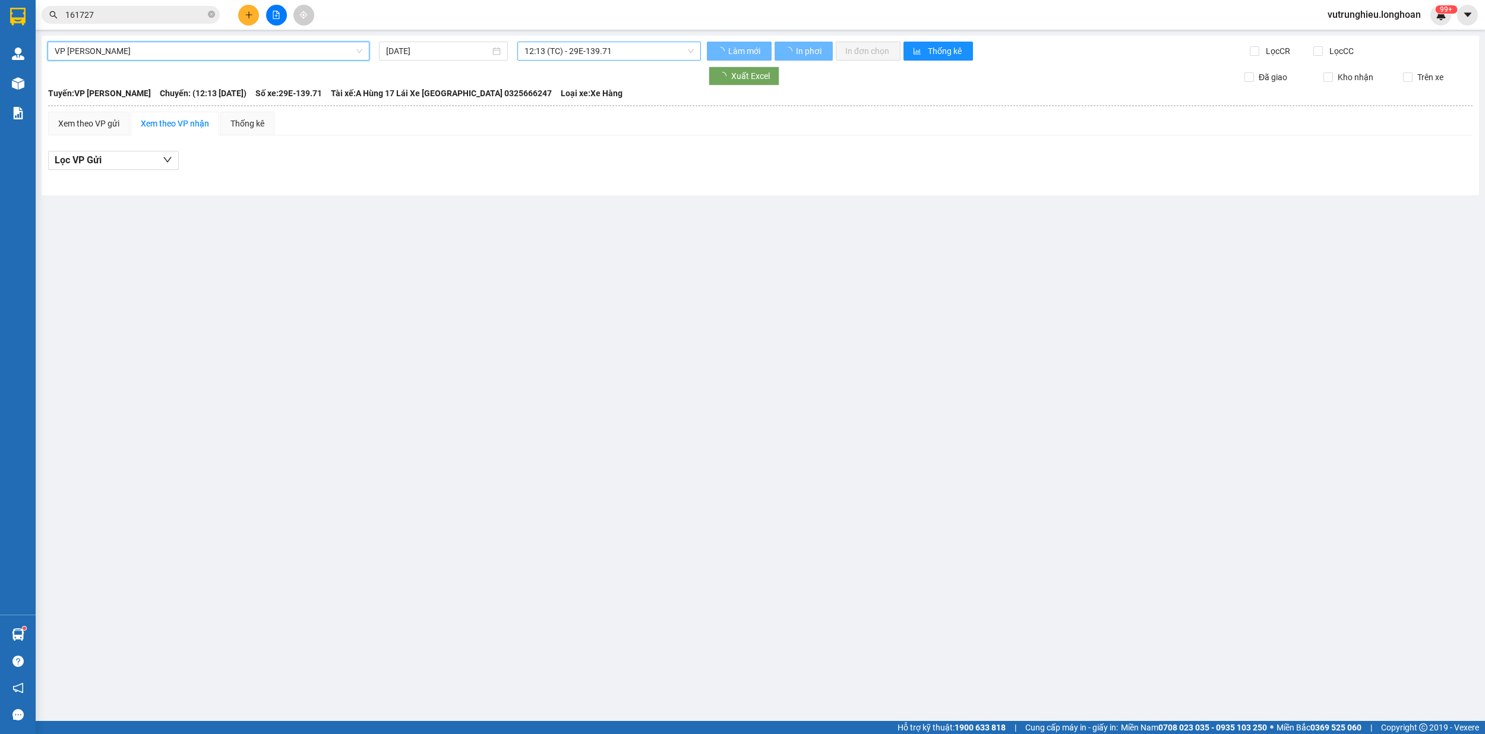
click at [607, 55] on span "12:13 (TC) - 29E-139.71" at bounding box center [610, 51] width 170 height 18
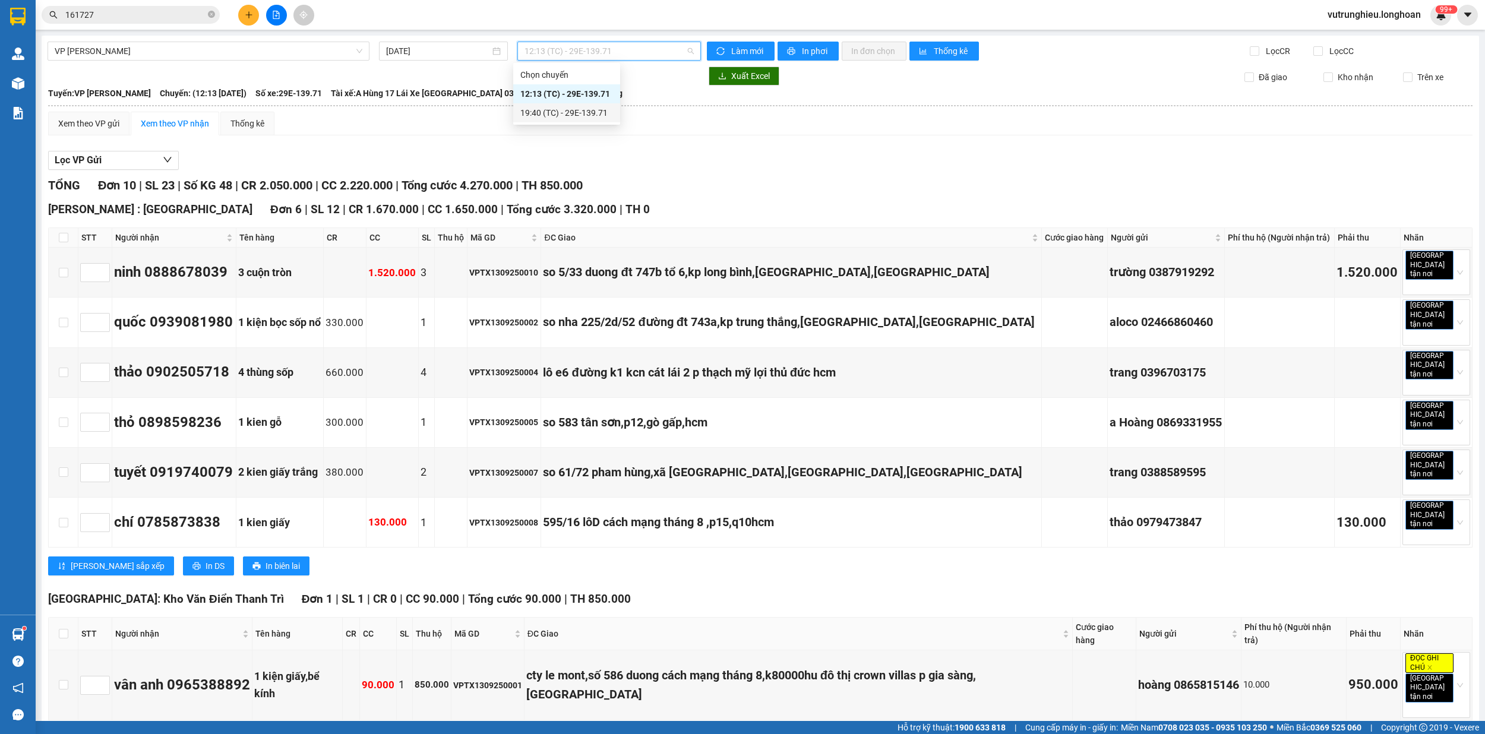
click at [585, 111] on div "19:40 (TC) - 29E-139.71" at bounding box center [566, 112] width 93 height 13
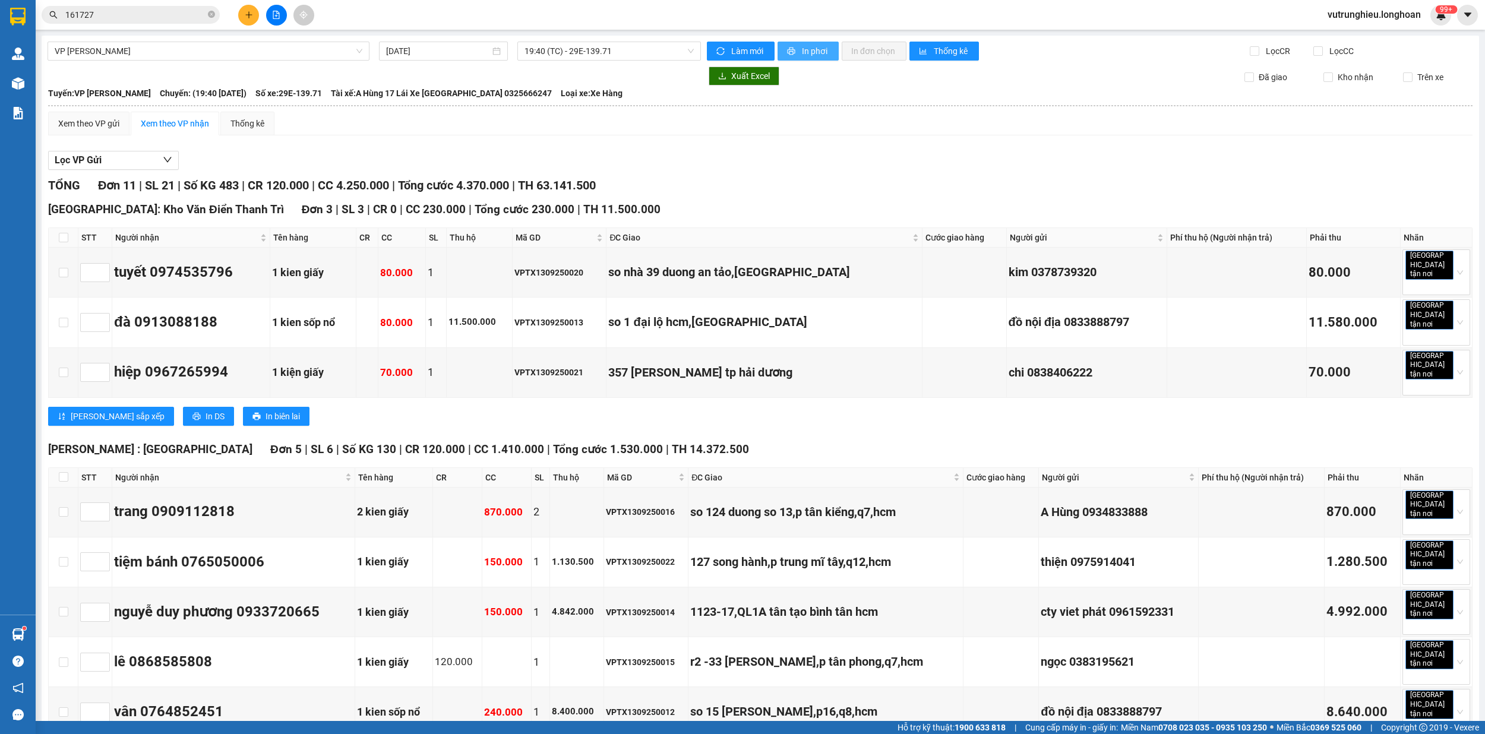
click at [806, 53] on span "In phơi" at bounding box center [815, 51] width 27 height 13
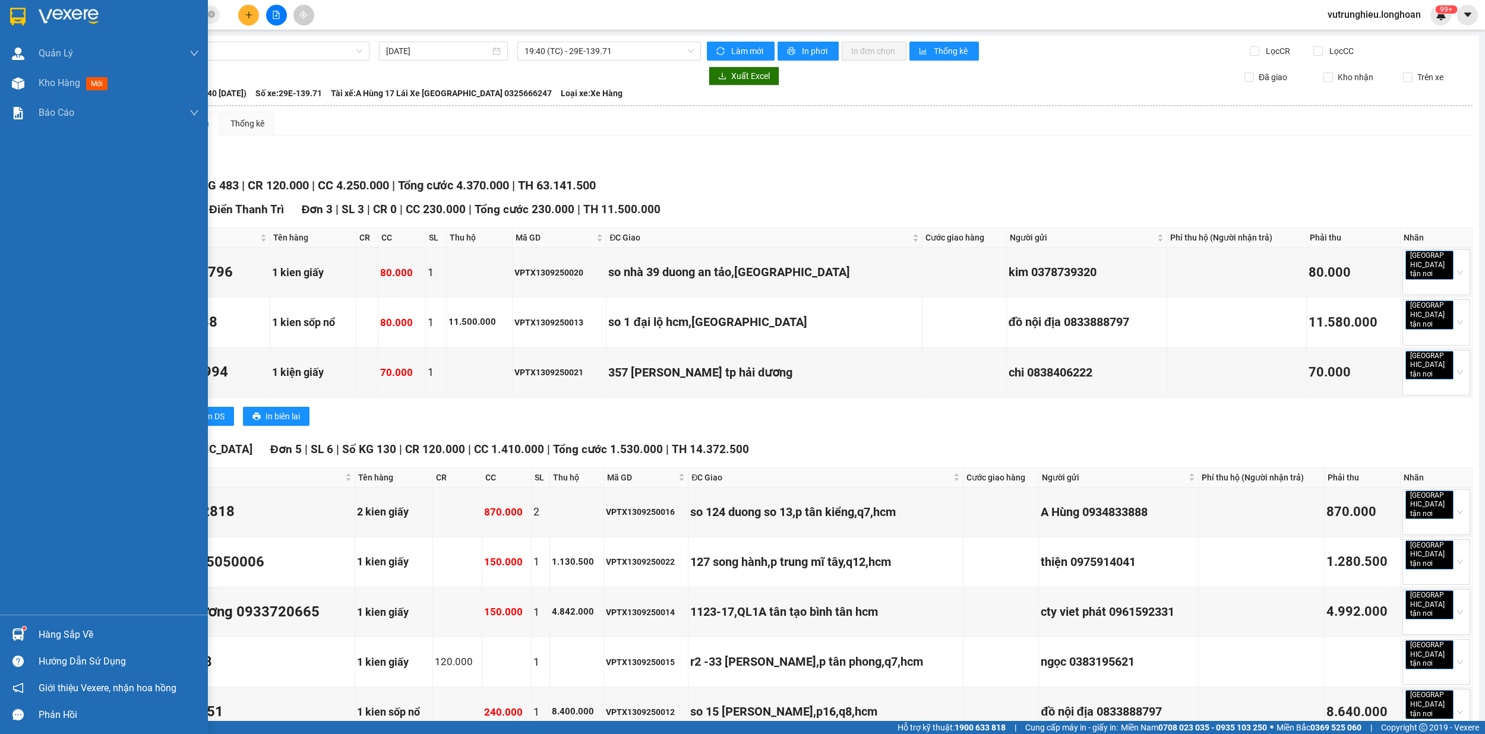
click at [22, 27] on div at bounding box center [104, 19] width 208 height 39
